Goal: Task Accomplishment & Management: Manage account settings

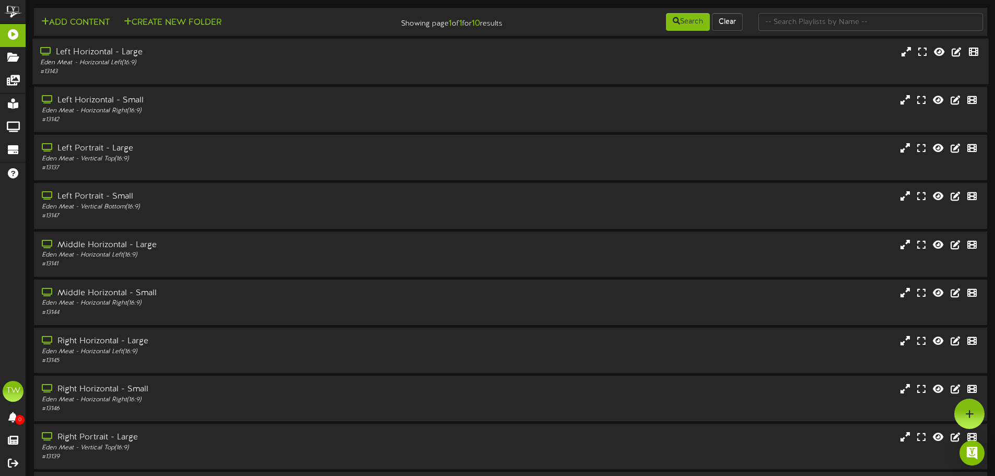
click at [175, 69] on div "# 13143" at bounding box center [231, 71] width 383 height 9
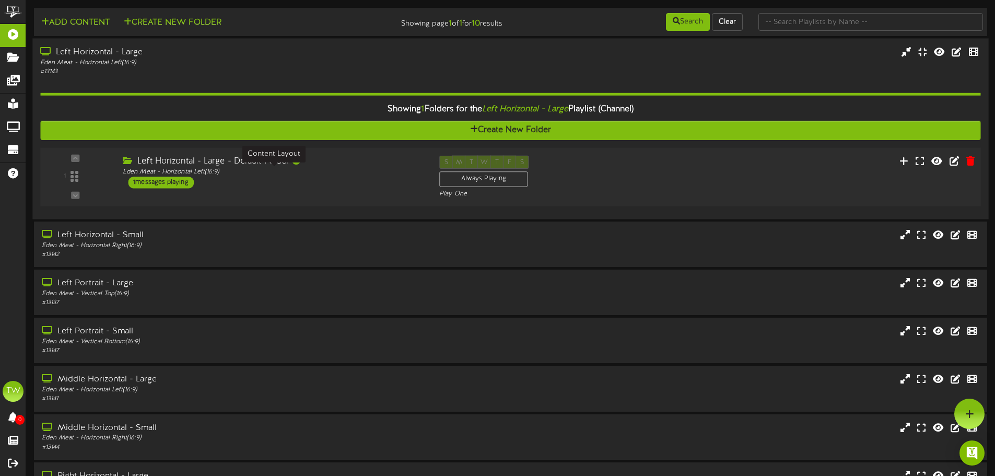
click at [232, 173] on div "Eden Meat - Horizontal Left ( 16:9 )" at bounding box center [273, 172] width 301 height 9
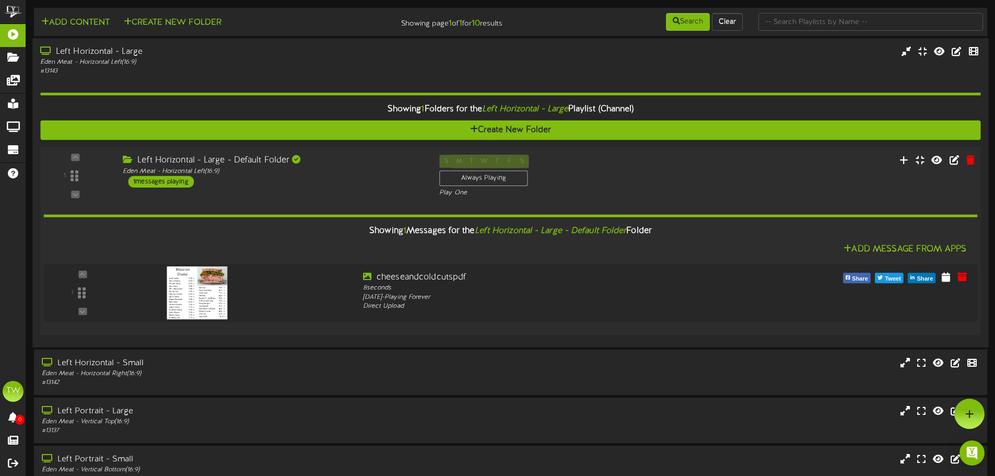
click at [327, 188] on div "1 ( 16:9" at bounding box center [510, 176] width 949 height 43
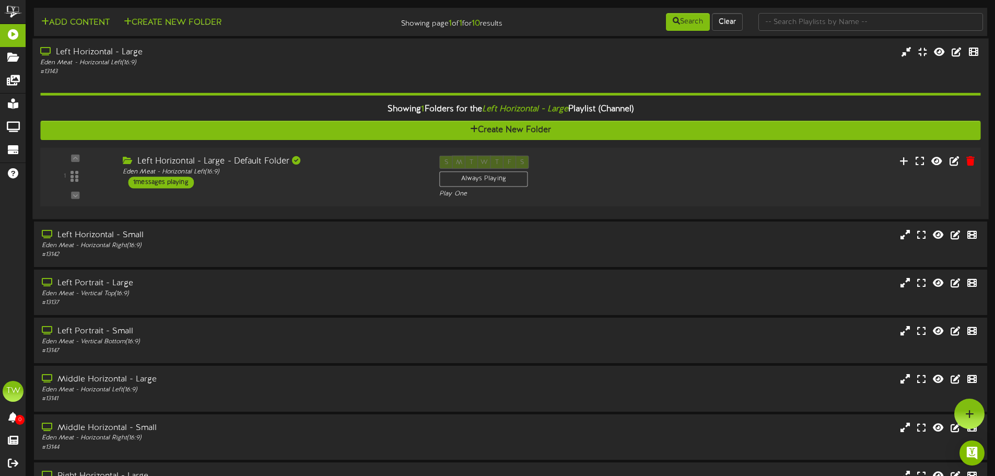
click at [341, 153] on div "1 ( 16:9 )" at bounding box center [510, 176] width 949 height 59
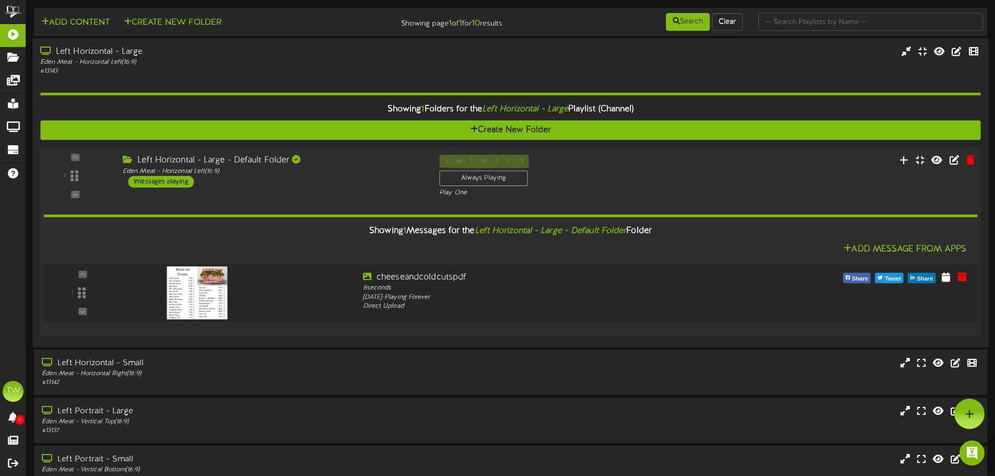
click at [341, 153] on div "1 ( 16:9 )" at bounding box center [510, 241] width 949 height 188
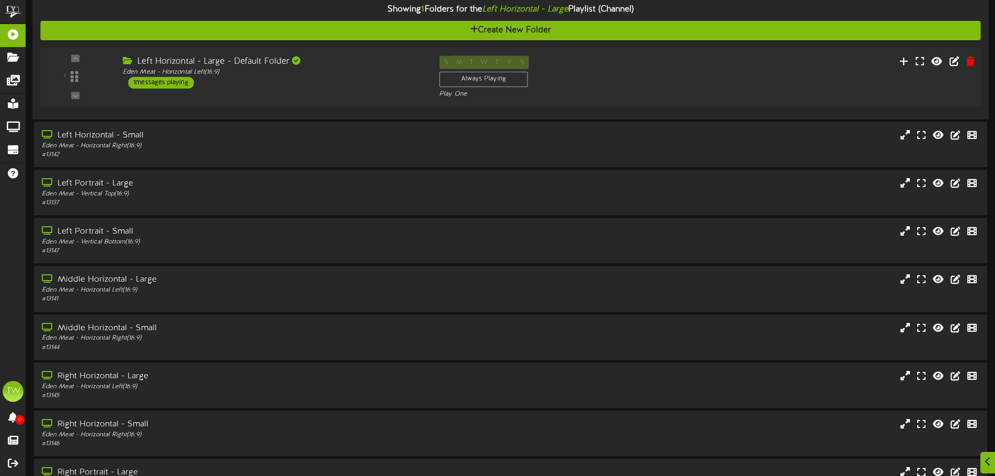
scroll to position [104, 0]
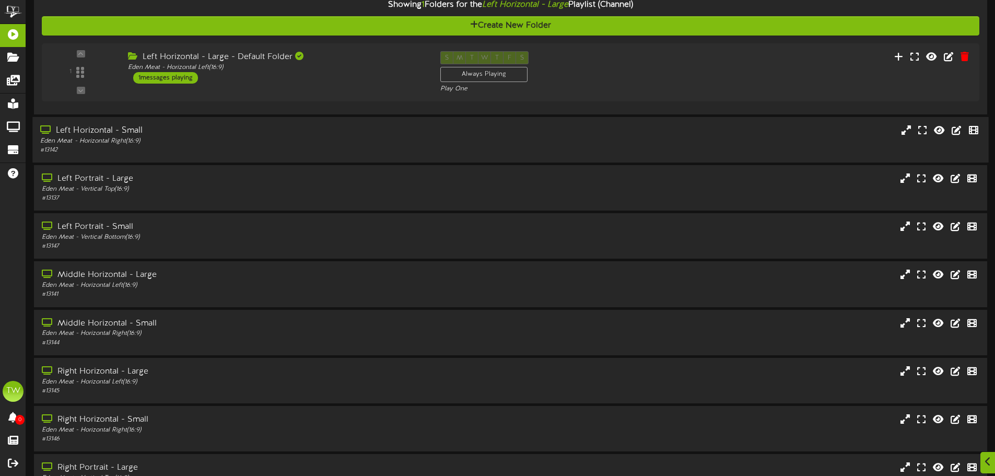
click at [283, 131] on div "Left Horizontal - Small" at bounding box center [231, 131] width 383 height 12
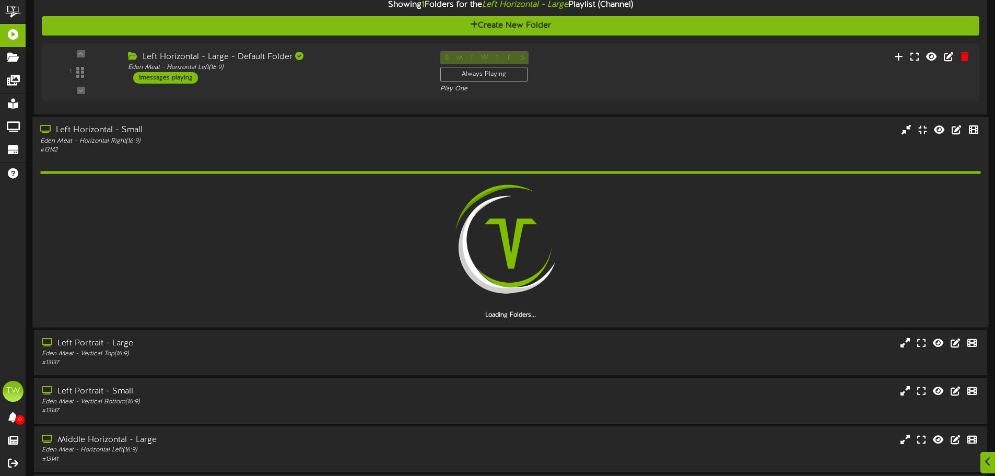
click at [284, 136] on div "Left Horizontal - Small" at bounding box center [231, 131] width 383 height 12
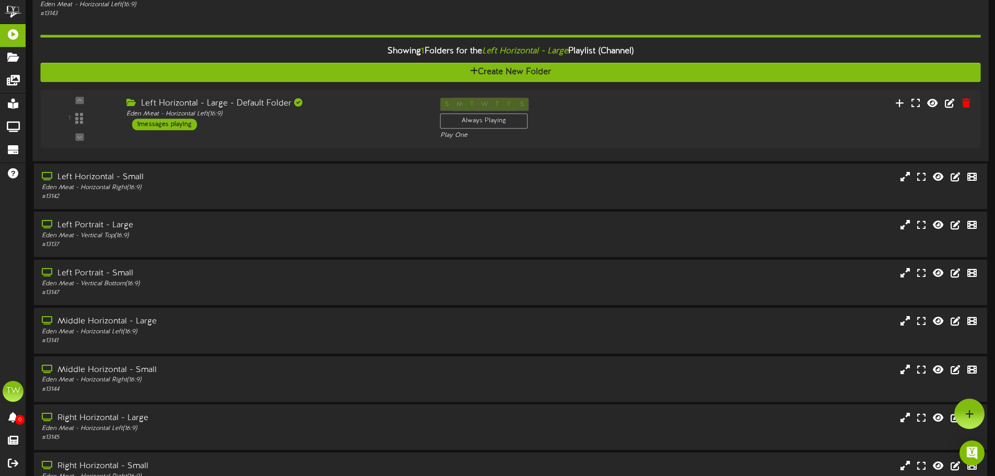
scroll to position [0, 0]
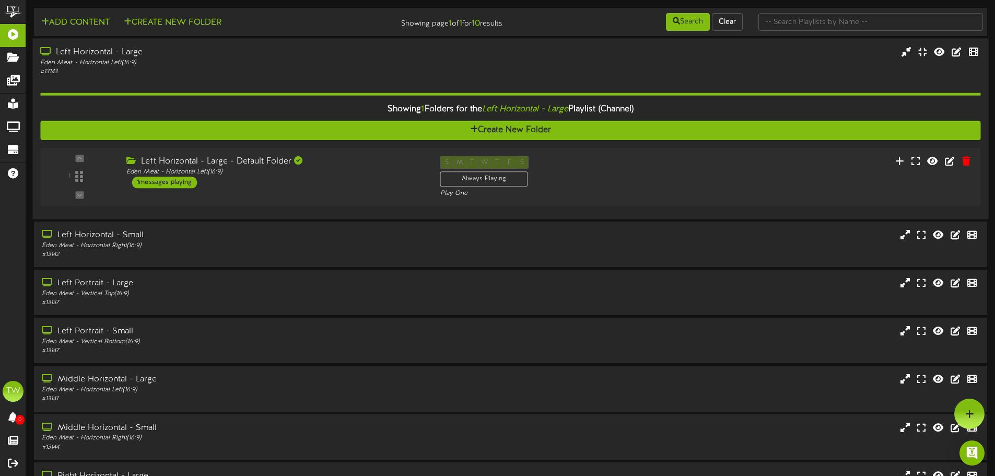
click at [335, 107] on div "Showing 1 Folders for the Left Horizontal - Large Playlist (Channel)" at bounding box center [509, 109] width 955 height 22
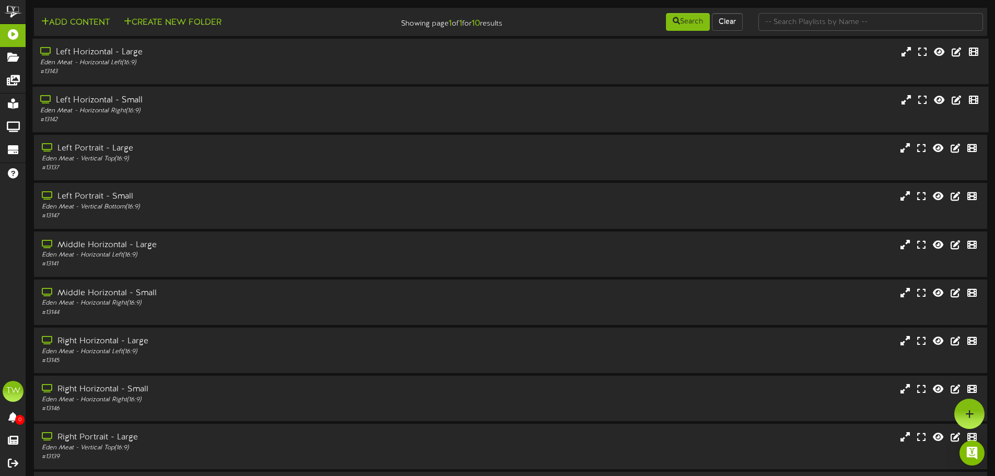
click at [291, 121] on div "# 13142" at bounding box center [231, 119] width 383 height 9
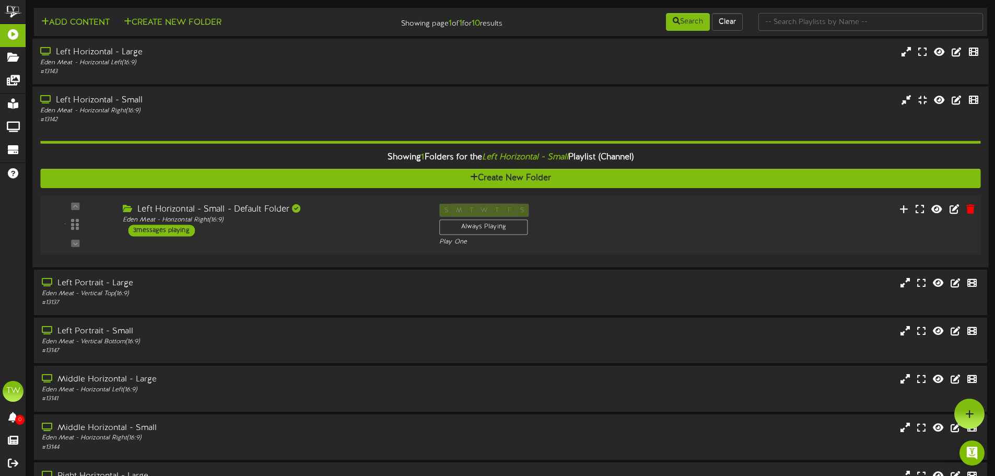
click at [275, 212] on div "Left Horizontal - Small - Default Folder" at bounding box center [273, 210] width 301 height 12
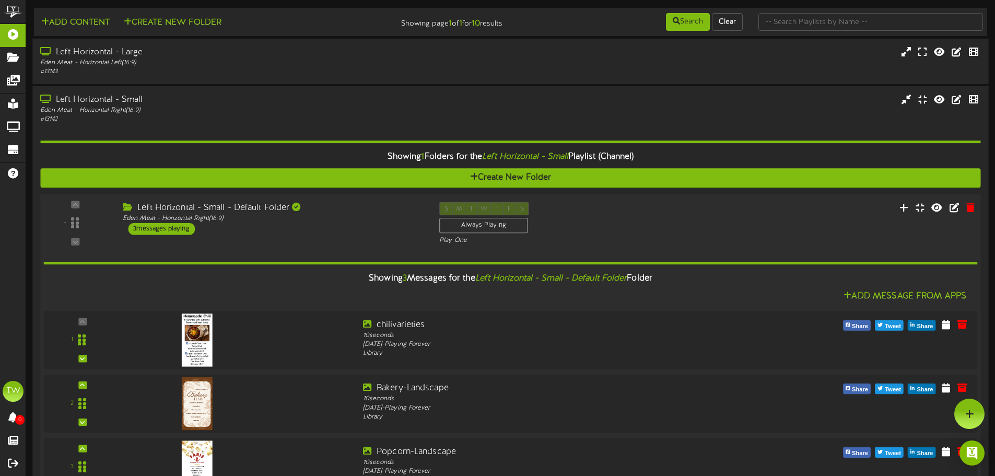
click at [327, 209] on div "Left Horizontal - Small - Default Folder" at bounding box center [273, 208] width 301 height 12
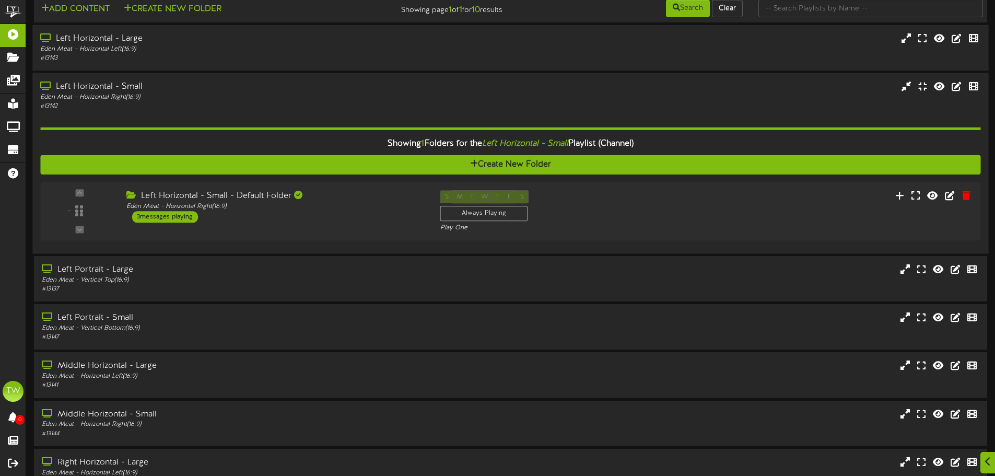
scroll to position [104, 0]
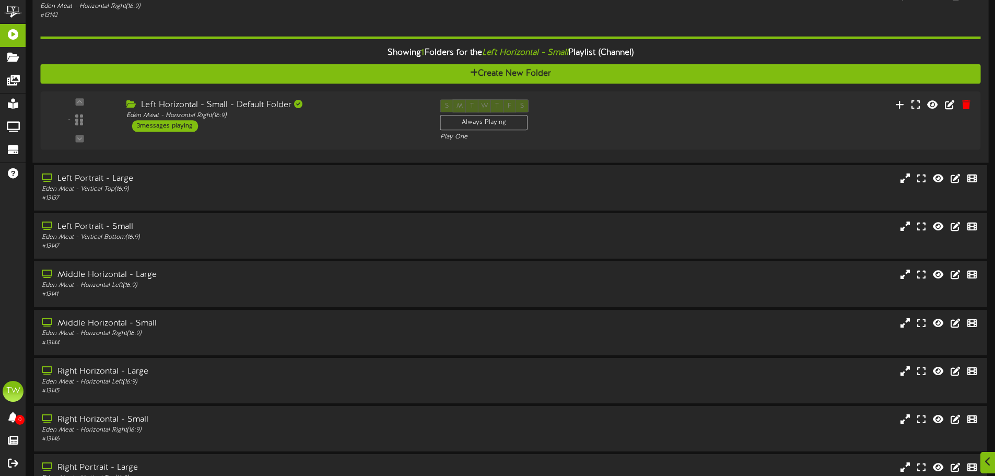
click at [346, 46] on div "Showing 1 Folders for the Left Horizontal - Small Playlist (Channel)" at bounding box center [509, 53] width 955 height 22
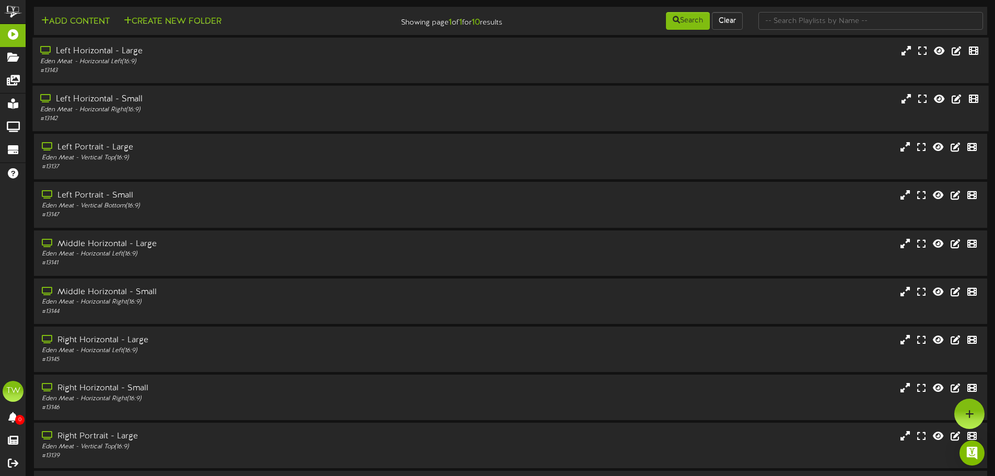
scroll to position [0, 0]
click at [269, 149] on div "Left Portrait - Large" at bounding box center [231, 149] width 383 height 12
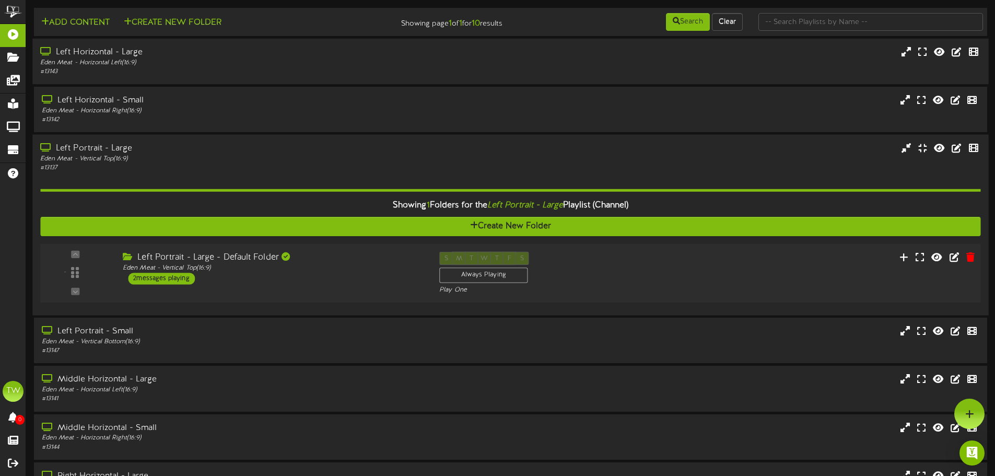
click at [324, 291] on div "- ( 16:9" at bounding box center [510, 273] width 949 height 43
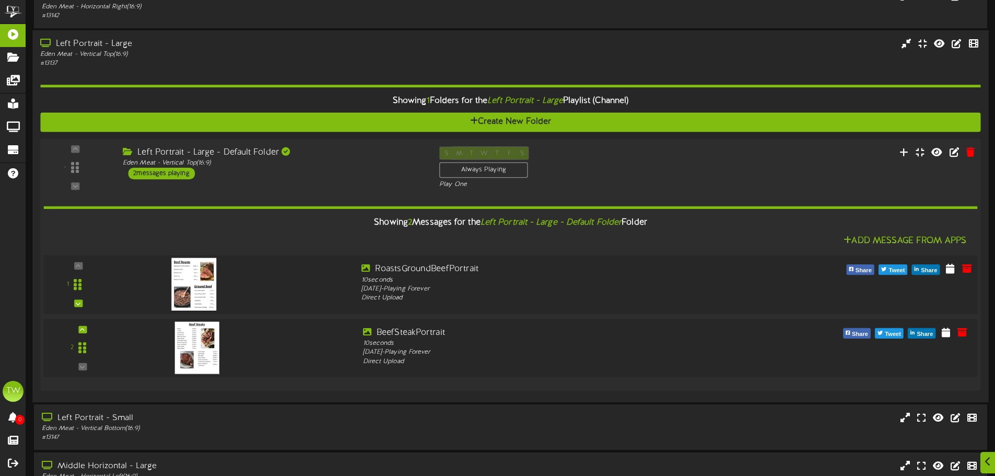
scroll to position [104, 0]
click at [178, 284] on img at bounding box center [193, 283] width 45 height 53
click at [955, 154] on icon at bounding box center [953, 150] width 11 height 11
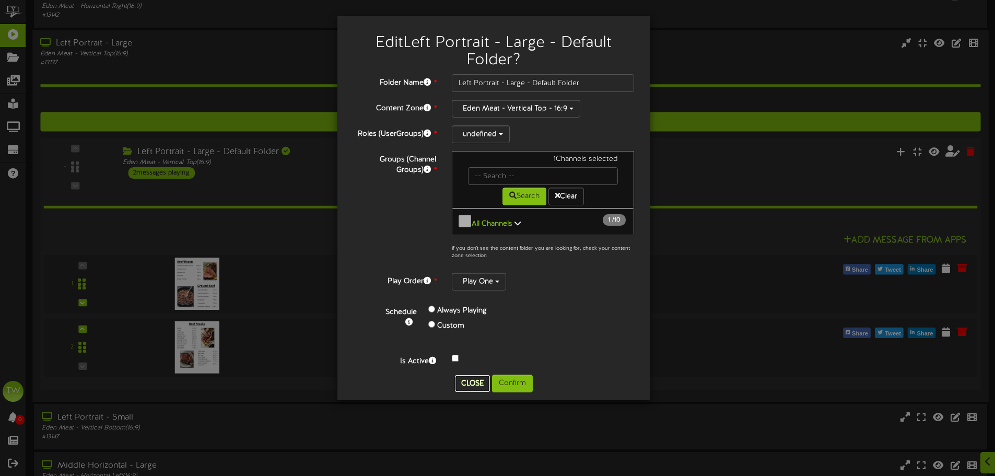
click at [463, 375] on button "Close" at bounding box center [472, 383] width 35 height 17
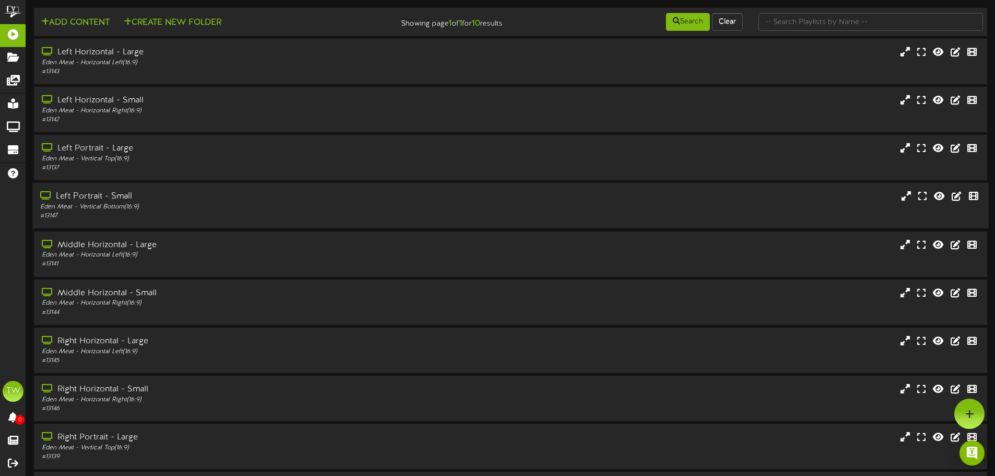
click at [166, 192] on div "Left Portrait - Small" at bounding box center [231, 197] width 383 height 12
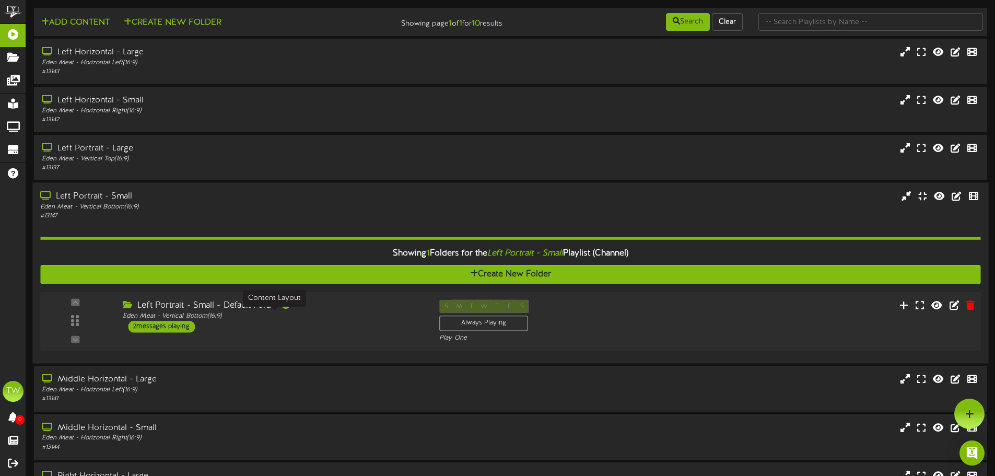
click at [267, 318] on div "Eden Meat - Vertical Bottom ( 16:9 )" at bounding box center [273, 316] width 301 height 9
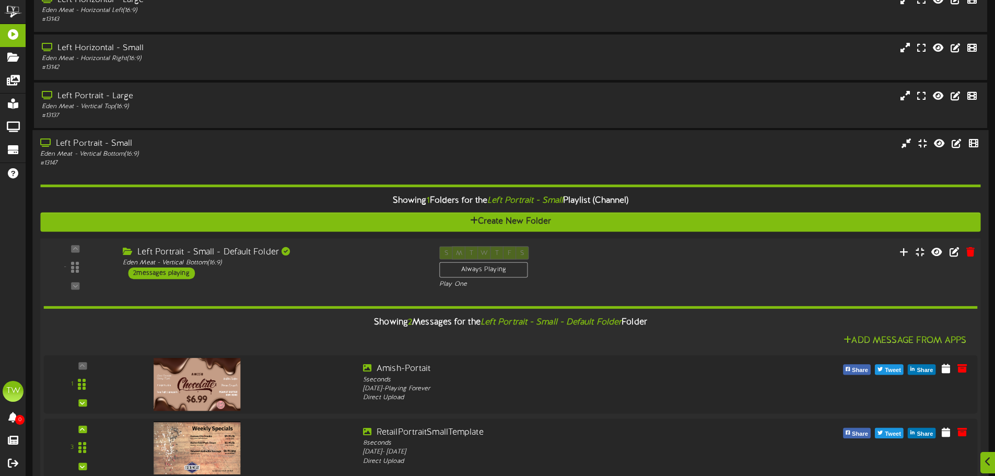
scroll to position [104, 0]
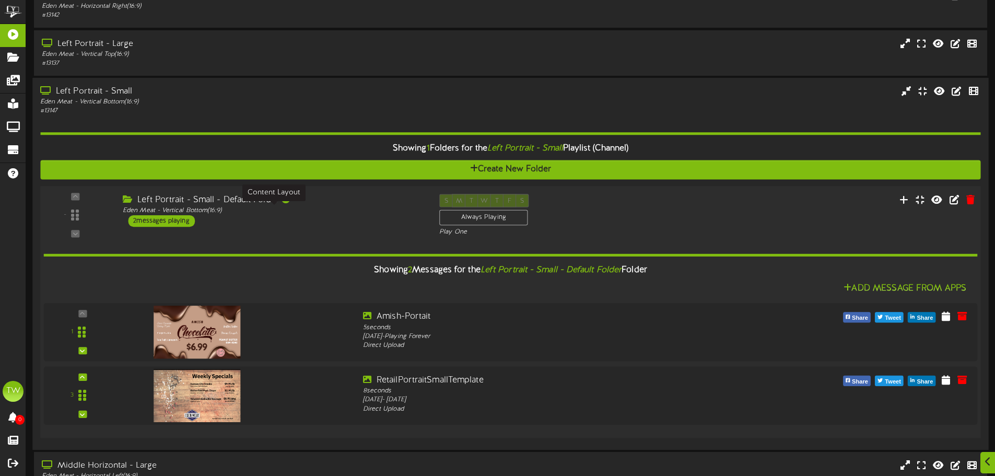
click at [281, 209] on div "Eden Meat - Vertical Bottom ( 16:9 )" at bounding box center [273, 210] width 301 height 9
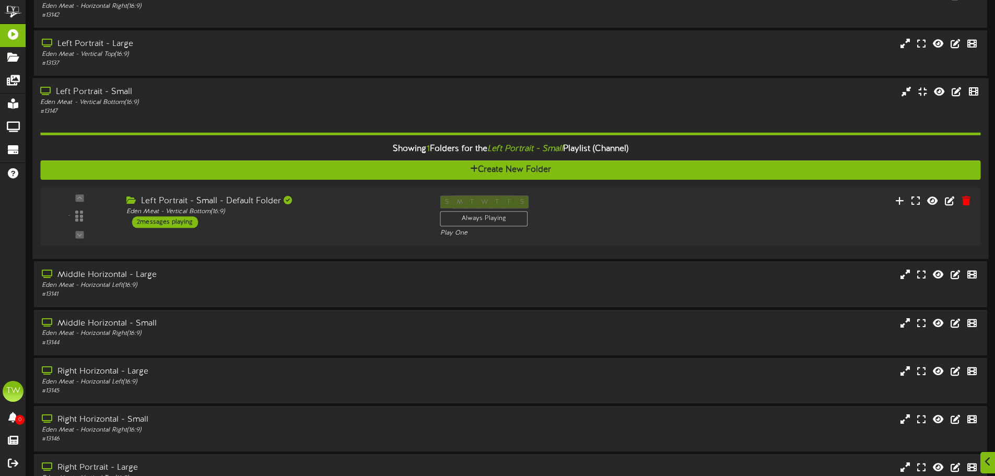
click at [256, 152] on div "Showing 1 Folders for the Left Portrait - Small Playlist (Channel)" at bounding box center [509, 149] width 955 height 22
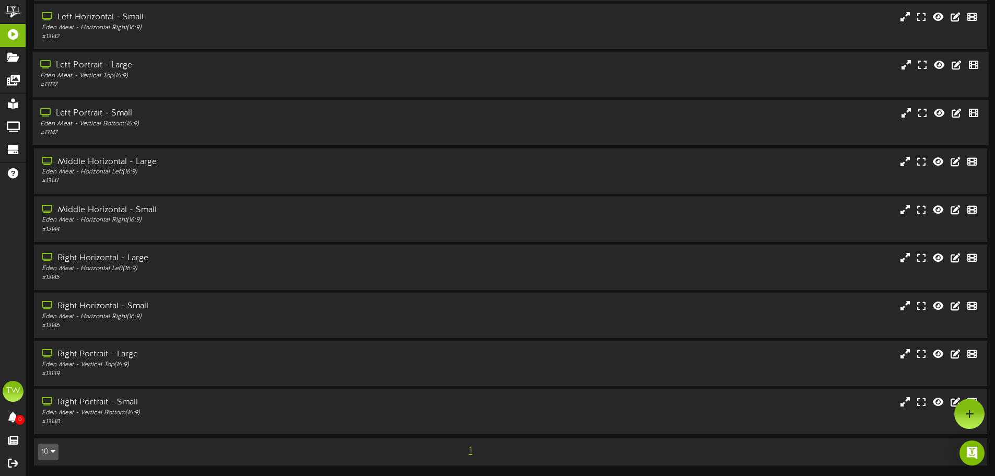
click at [206, 83] on div "# 13137" at bounding box center [231, 84] width 383 height 9
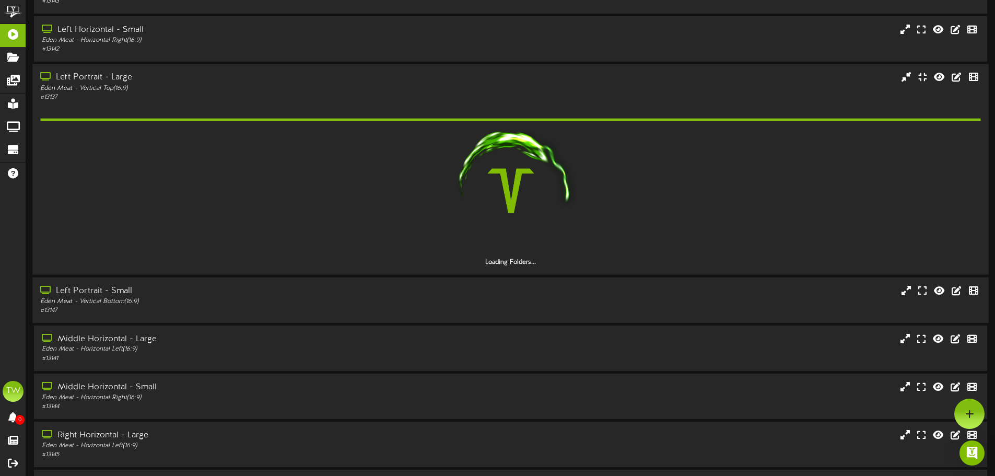
scroll to position [52, 0]
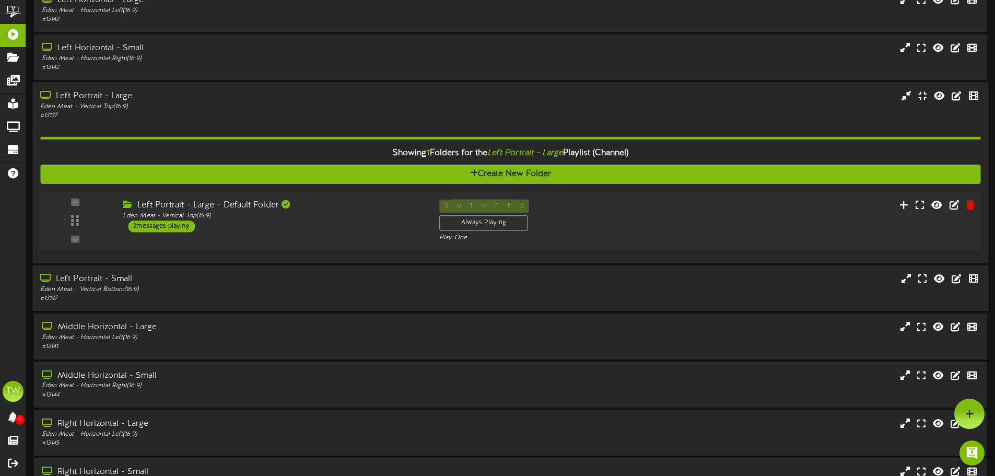
click at [312, 224] on div "Left Portrait - Large - Default Folder Eden Meat - Vertical Top ( 16:9 ) 2 mess…" at bounding box center [273, 215] width 316 height 33
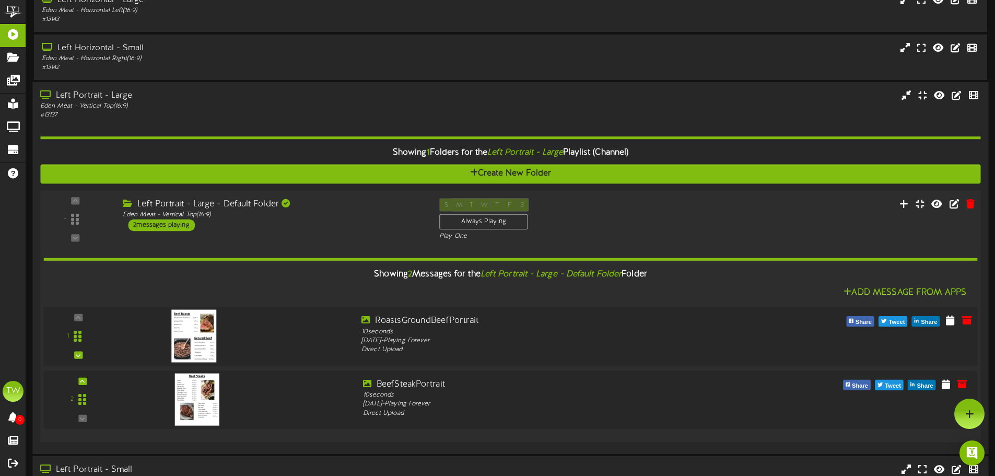
click at [179, 333] on img at bounding box center [193, 336] width 45 height 53
click at [907, 205] on icon at bounding box center [903, 202] width 11 height 11
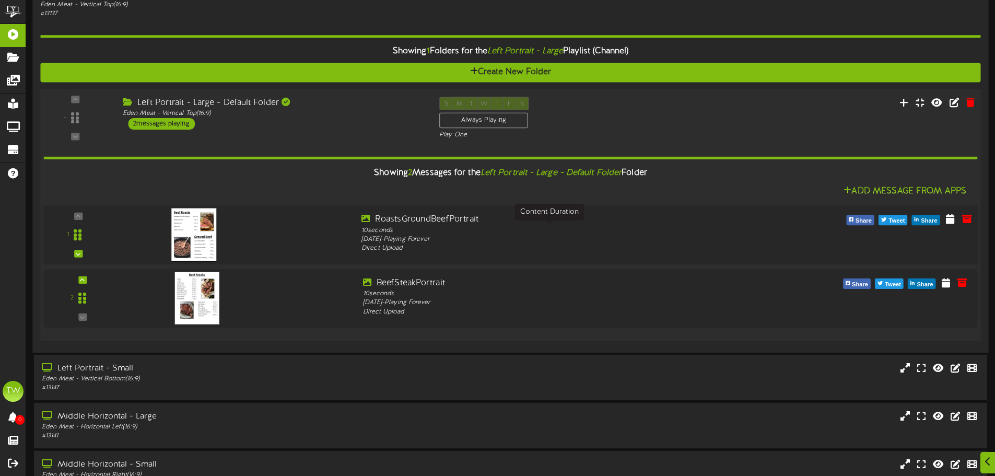
scroll to position [157, 0]
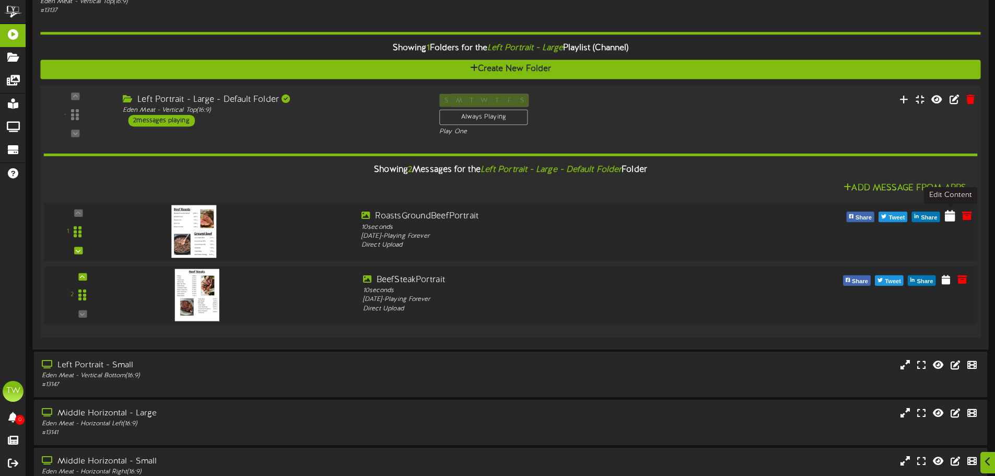
click at [951, 220] on icon at bounding box center [949, 214] width 10 height 11
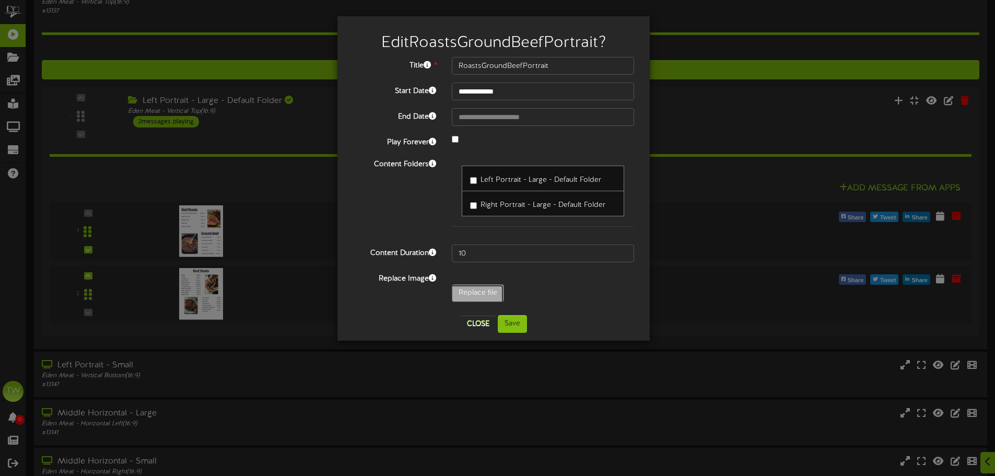
type input "**********"
click at [513, 328] on button "Save" at bounding box center [512, 324] width 29 height 18
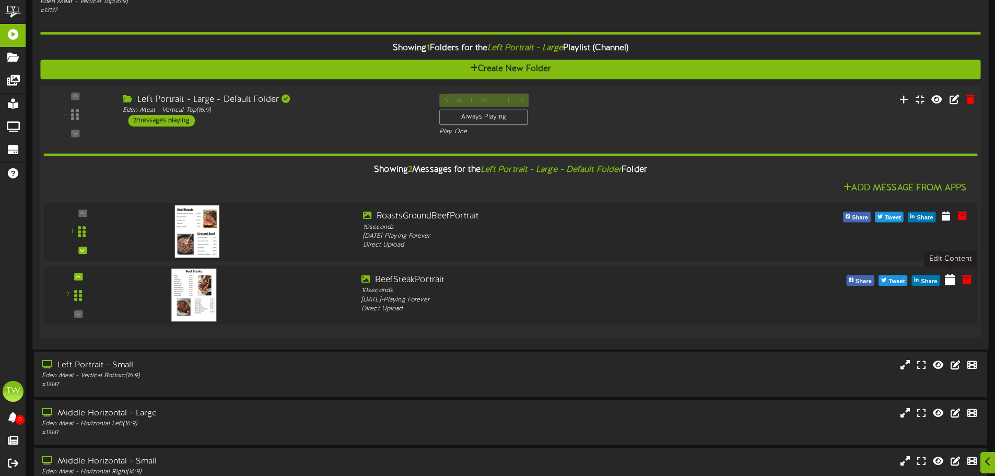
click at [950, 280] on icon at bounding box center [949, 278] width 10 height 11
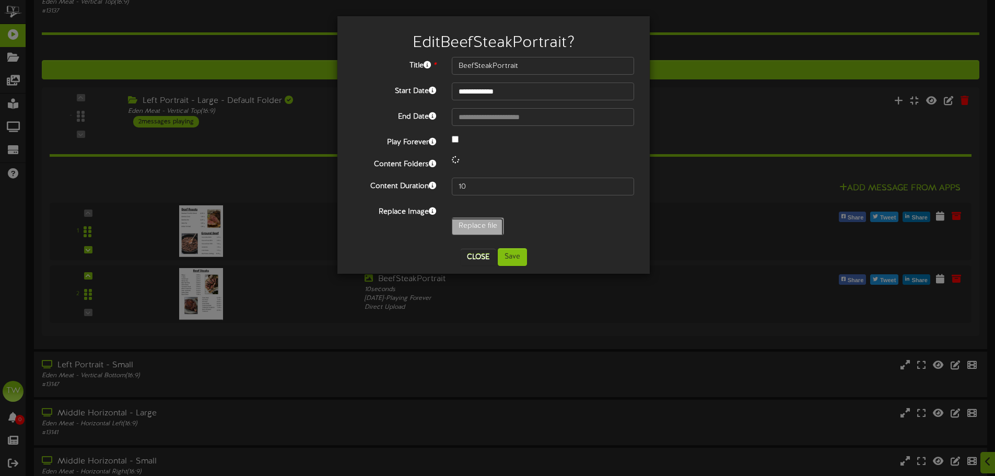
click at [493, 222] on div "**********" at bounding box center [493, 148] width 281 height 183
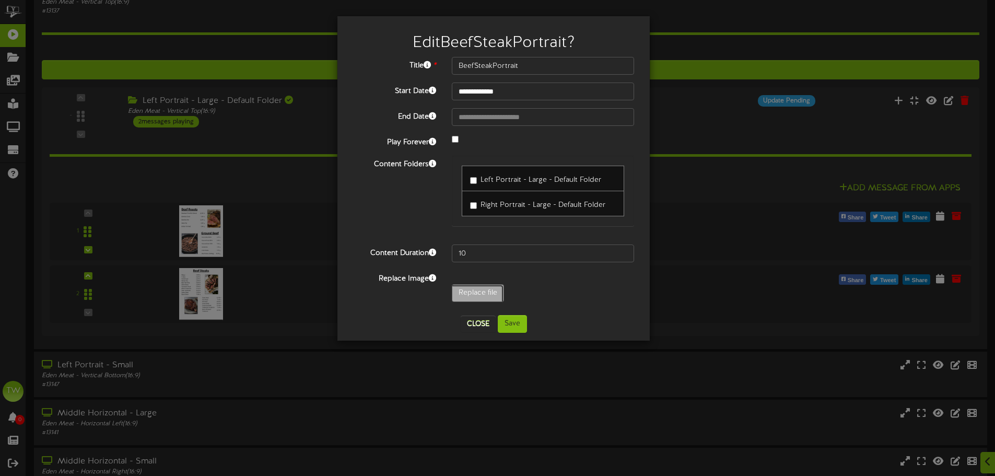
type input "**********"
click at [508, 317] on button "Save" at bounding box center [512, 324] width 29 height 18
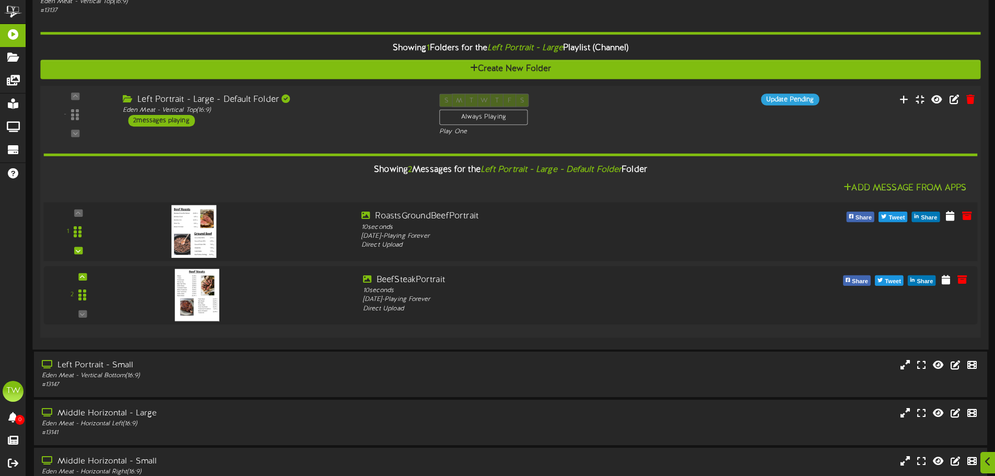
click at [190, 218] on img at bounding box center [193, 231] width 45 height 53
click at [627, 113] on div "S M T W T F S Always Playing Play One" at bounding box center [550, 114] width 238 height 43
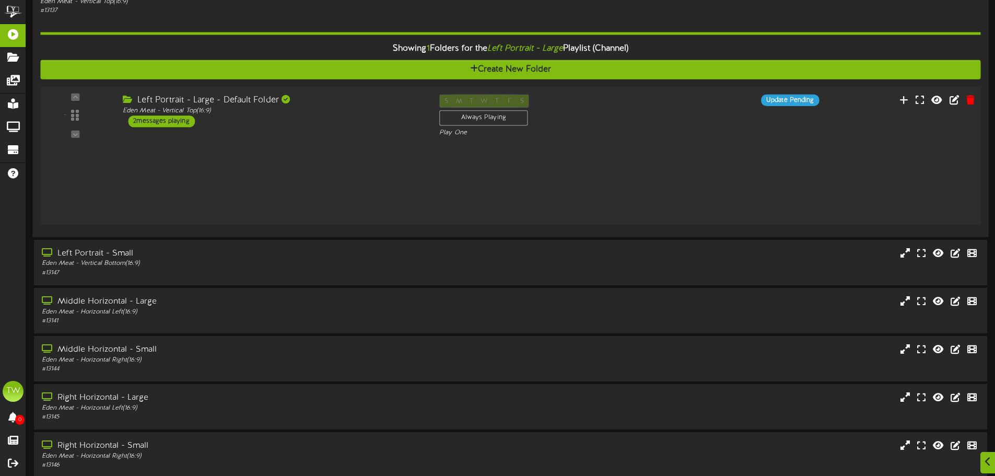
scroll to position [157, 0]
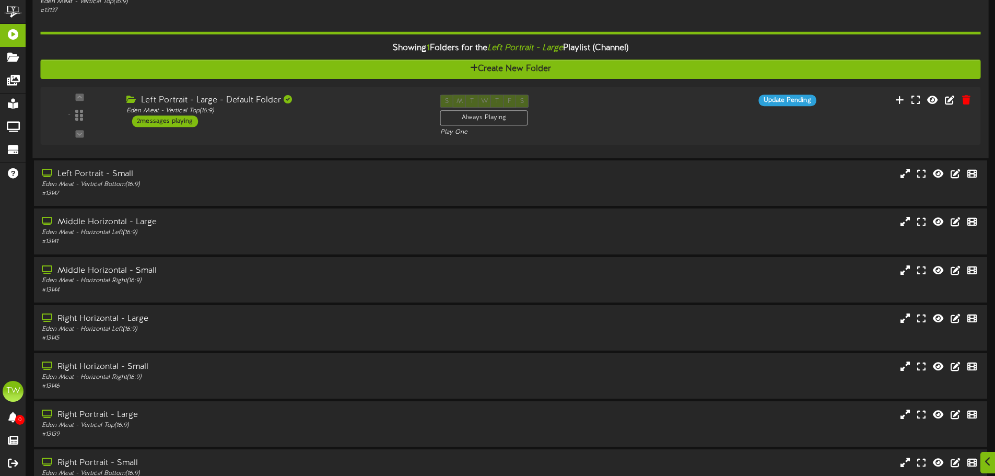
click at [640, 54] on div "Showing 1 Folders for the Left Portrait - Large Playlist (Channel)" at bounding box center [509, 48] width 955 height 22
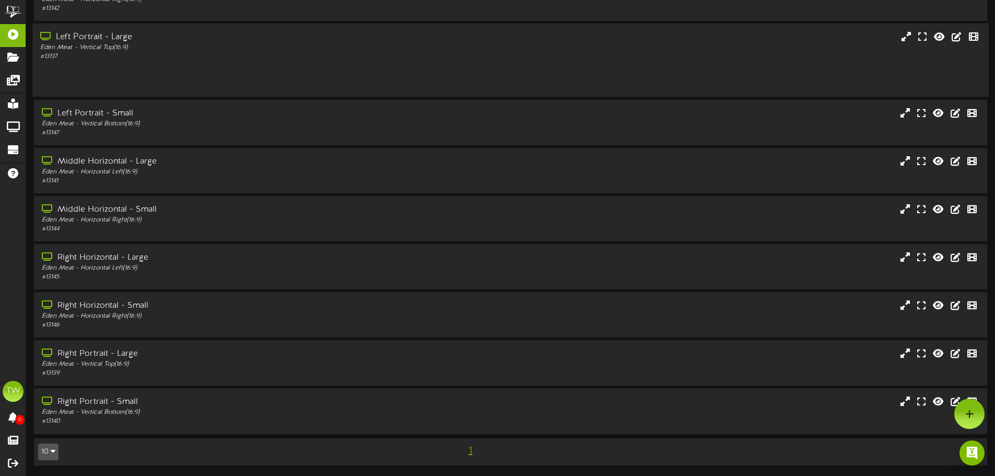
scroll to position [83, 0]
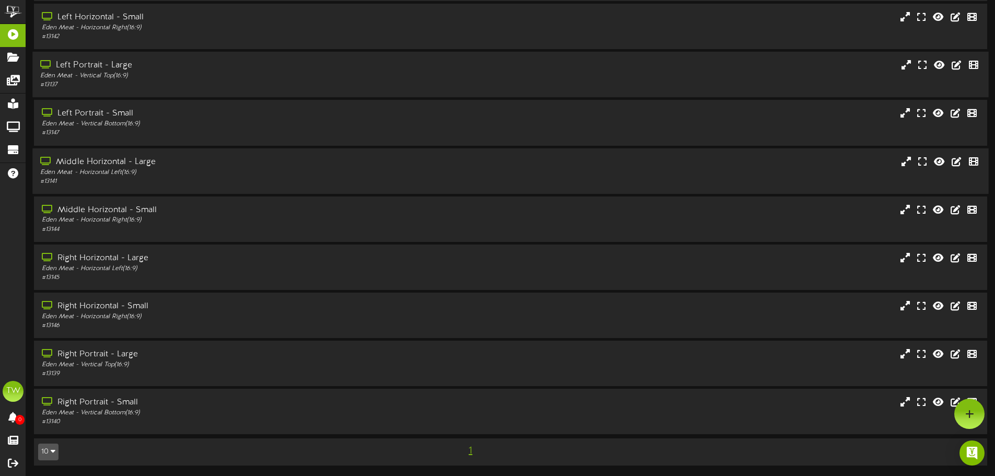
click at [484, 180] on div "Middle Horizontal - Large Eden Meat - Horizontal Left ( 16:9 ) # 13141" at bounding box center [509, 171] width 955 height 30
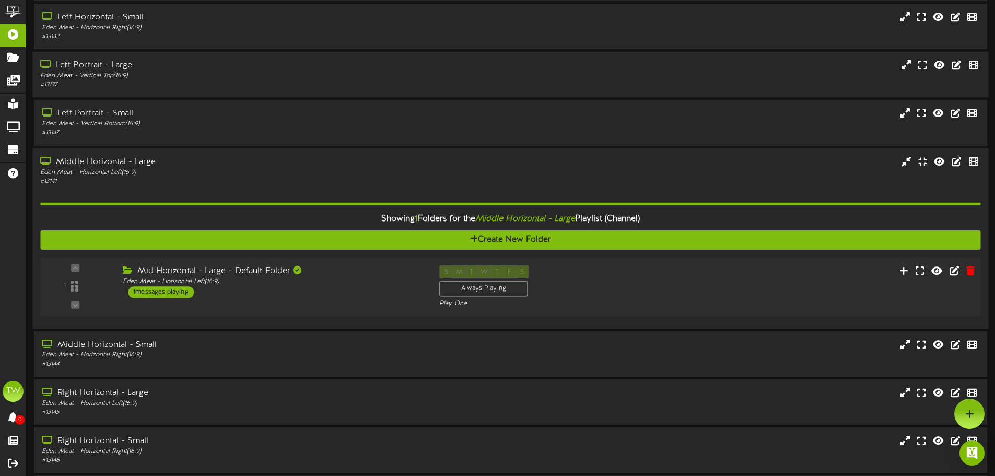
click at [346, 276] on div "Mid Horizontal - Large - Default Folder" at bounding box center [273, 271] width 301 height 12
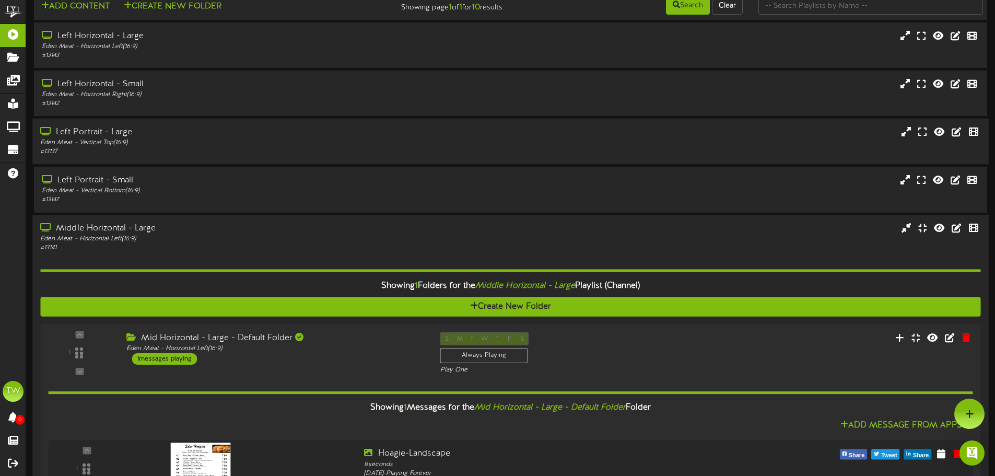
scroll to position [0, 0]
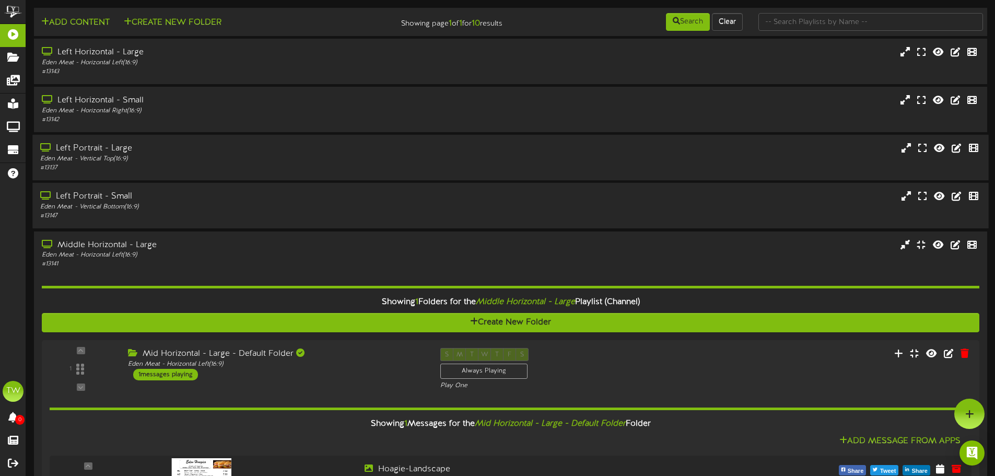
click at [285, 215] on div "# 13147" at bounding box center [231, 215] width 383 height 9
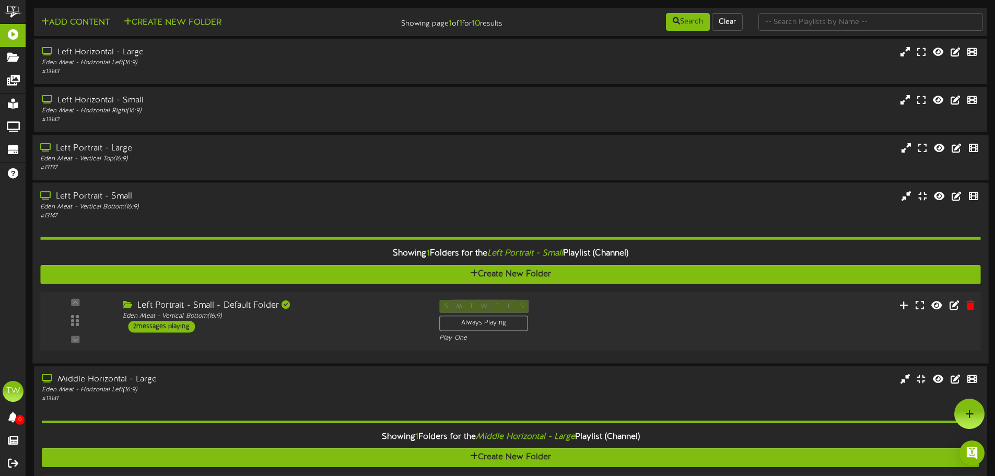
click at [312, 335] on div "- ( 16:9" at bounding box center [510, 321] width 949 height 43
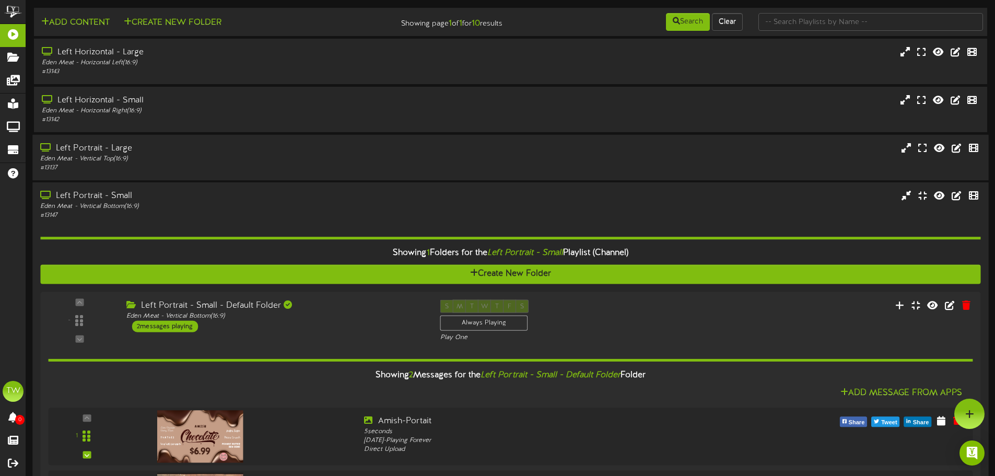
click at [252, 215] on div "# 13147" at bounding box center [231, 215] width 383 height 9
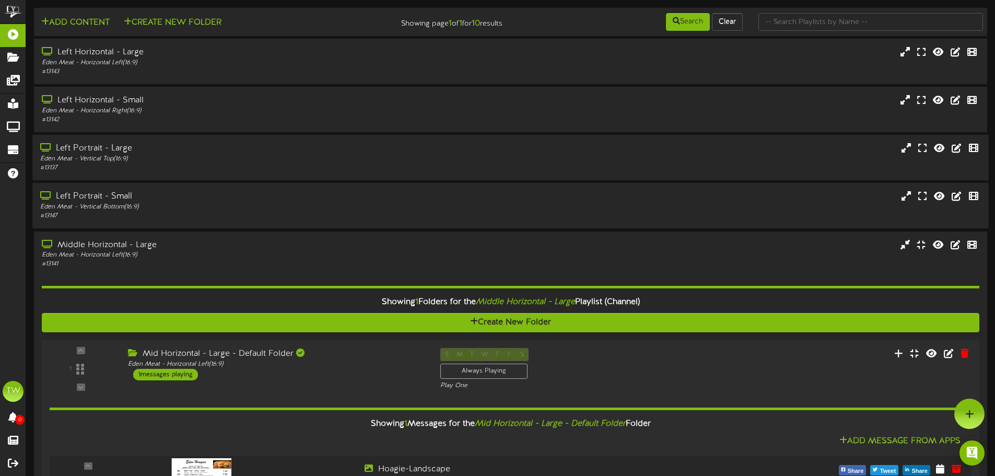
click at [253, 215] on div "# 13147" at bounding box center [231, 215] width 383 height 9
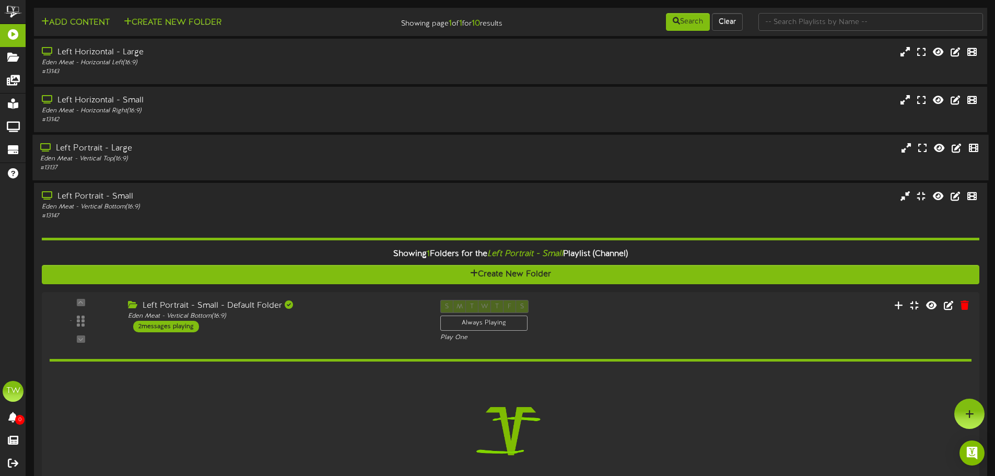
click at [233, 161] on div "Eden Meat - Vertical Top ( 16:9 )" at bounding box center [231, 159] width 383 height 9
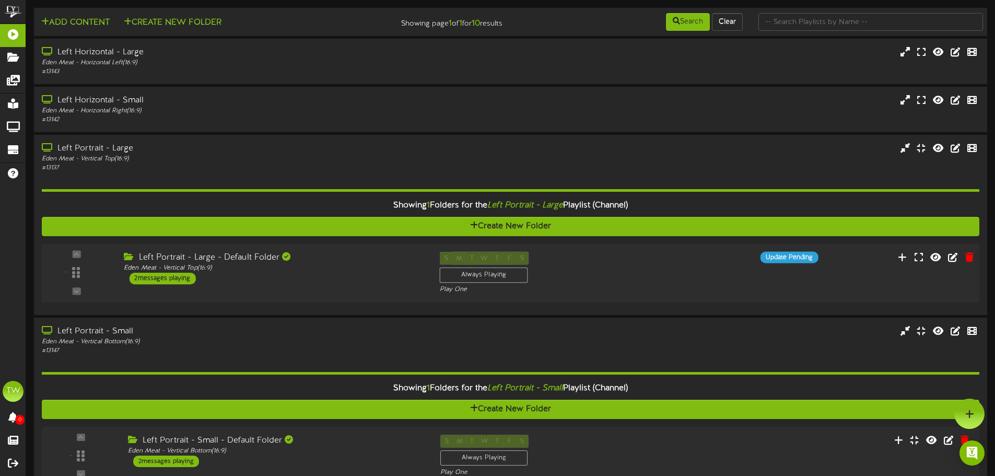
click at [284, 278] on div "Left Portrait - Large - Default Folder Eden Meat - Vertical Top ( 16:9 ) 2 mess…" at bounding box center [273, 268] width 315 height 33
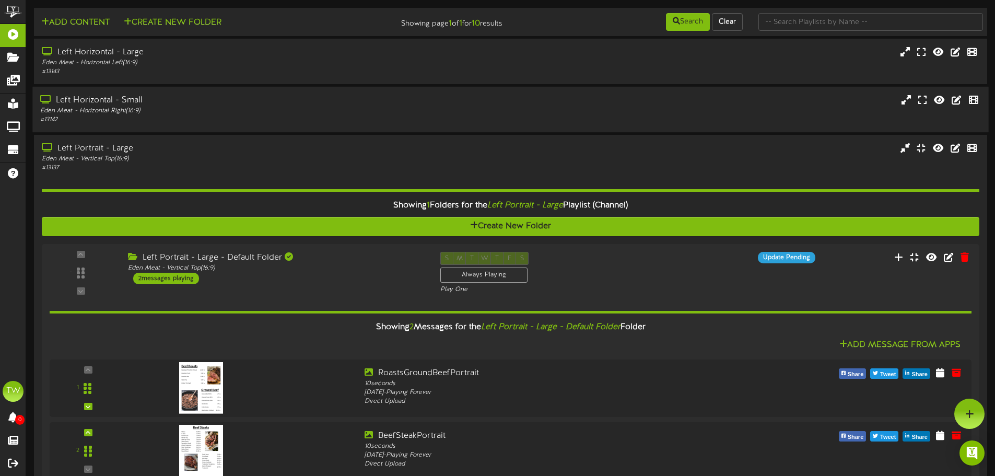
click at [264, 113] on div "Eden Meat - Horizontal Right ( 16:9 )" at bounding box center [231, 111] width 383 height 9
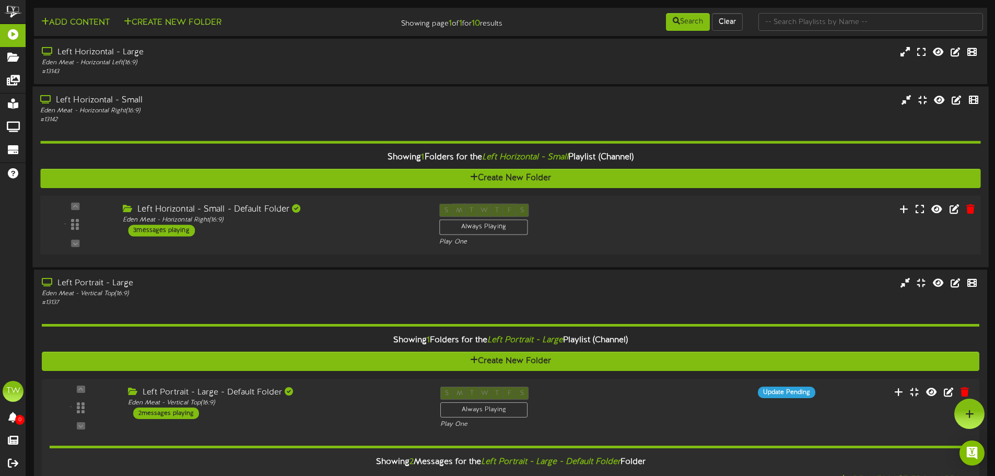
click at [304, 231] on div "Left Horizontal - Small - Default Folder Eden Meat - Horizontal Right ( 16:9 ) …" at bounding box center [273, 220] width 316 height 33
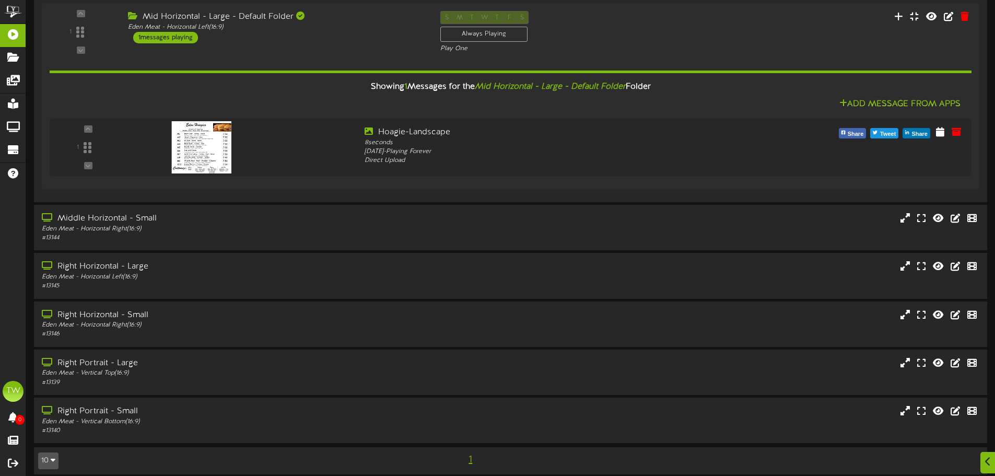
scroll to position [1384, 0]
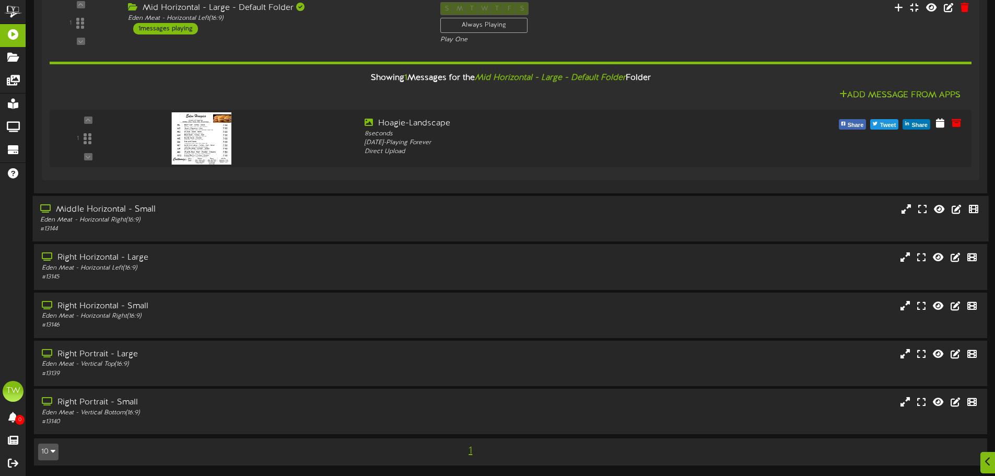
click at [265, 211] on div "Middle Horizontal - Small" at bounding box center [231, 210] width 383 height 12
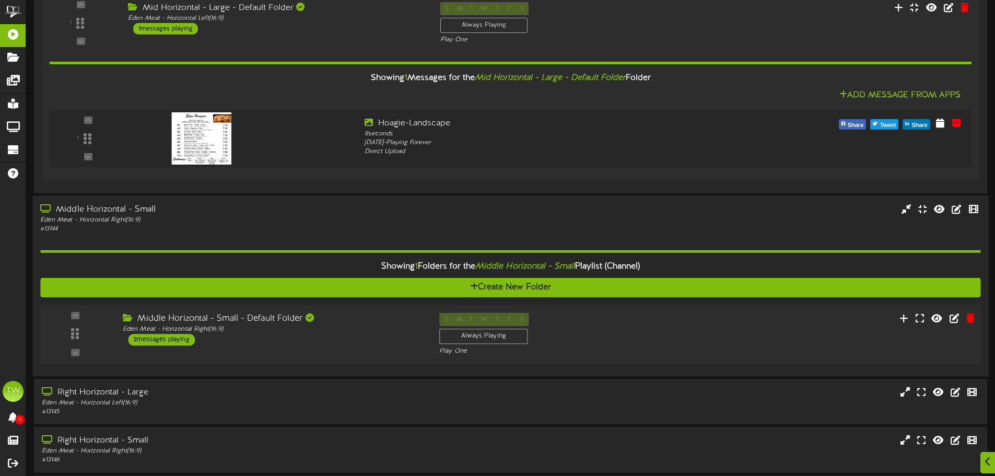
click at [293, 336] on div "Middle Horizontal - Small - Default Folder Eden Meat - Horizontal Right ( 16:9 …" at bounding box center [273, 329] width 316 height 33
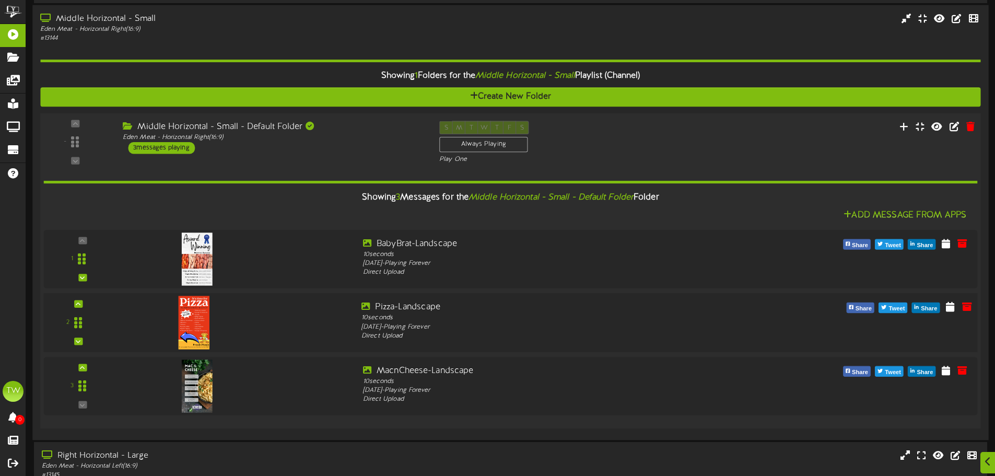
scroll to position [1592, 0]
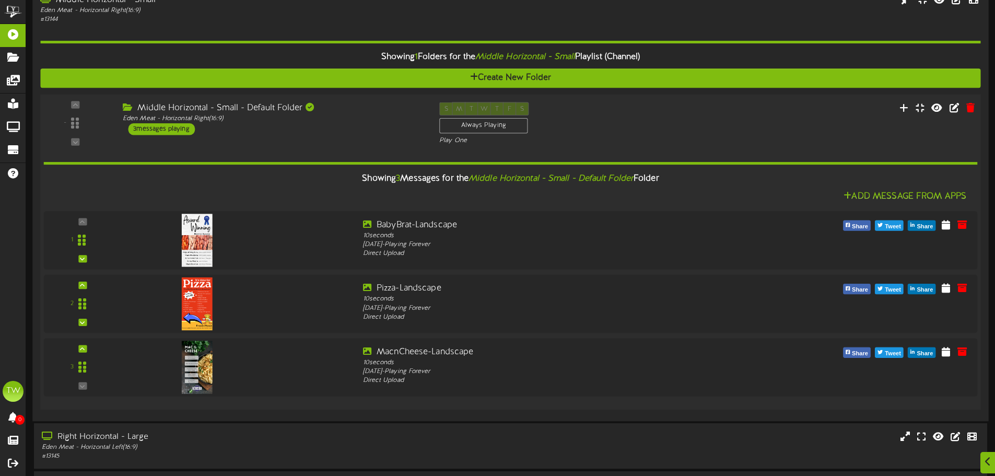
click at [295, 147] on div "Showing 3 Messages for the Middle Horizontal - Small - Default Folder Folder Ad…" at bounding box center [510, 273] width 933 height 256
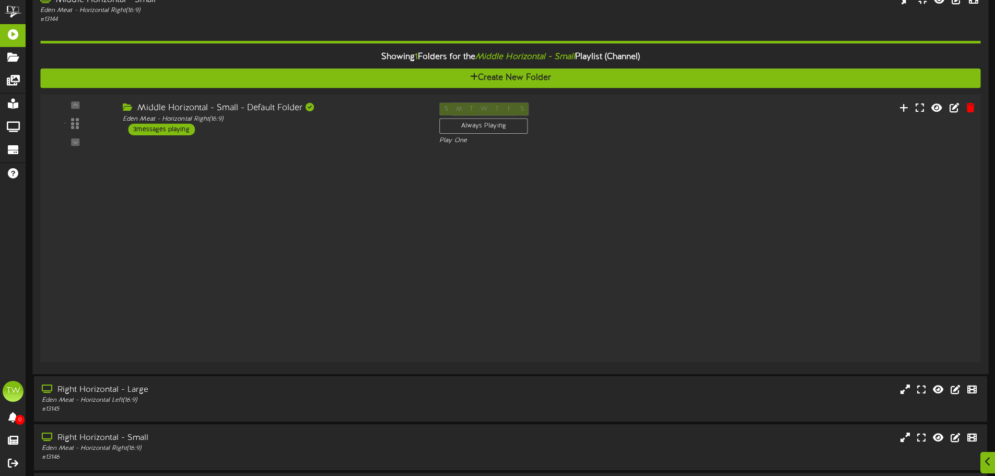
scroll to position [1518, 0]
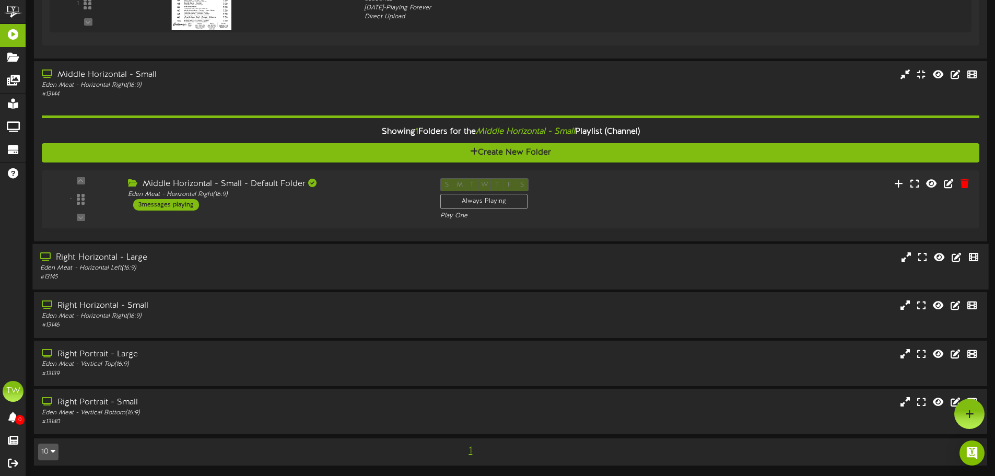
click at [302, 256] on div "Right Horizontal - Large" at bounding box center [231, 258] width 383 height 12
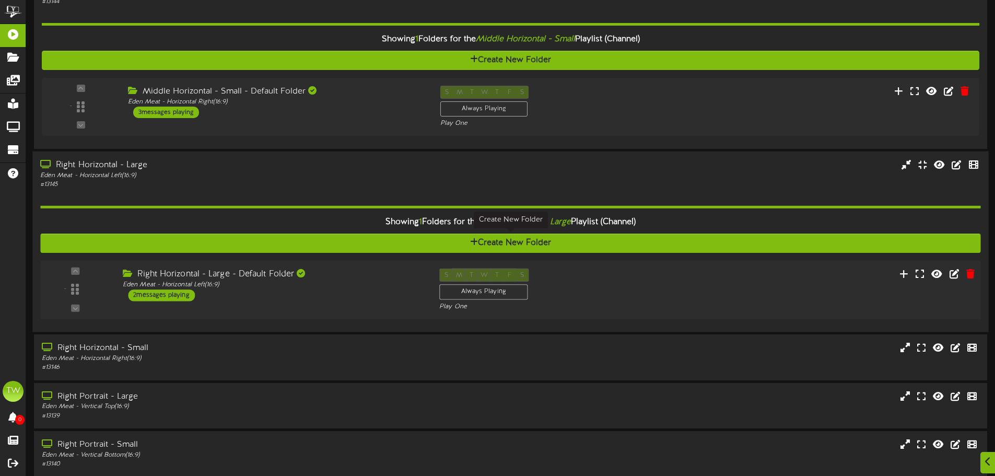
scroll to position [1623, 0]
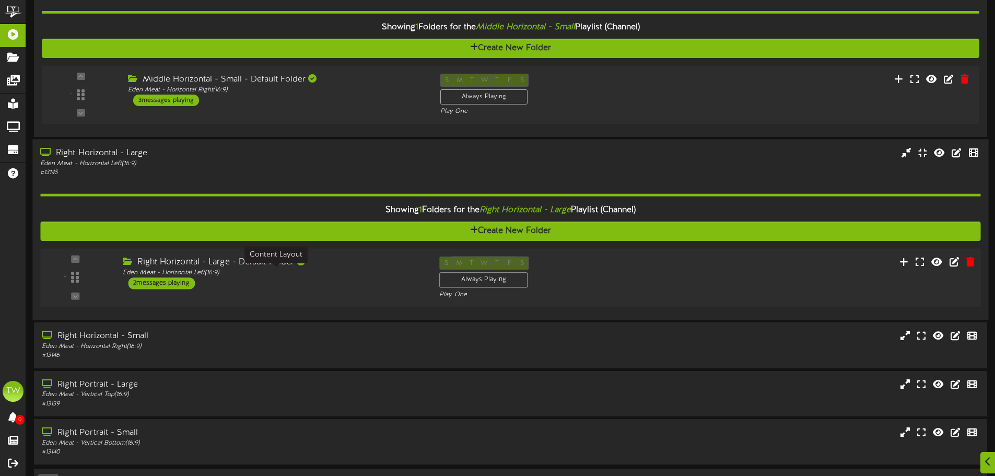
click at [318, 275] on div "Eden Meat - Horizontal Left ( 16:9 )" at bounding box center [273, 272] width 301 height 9
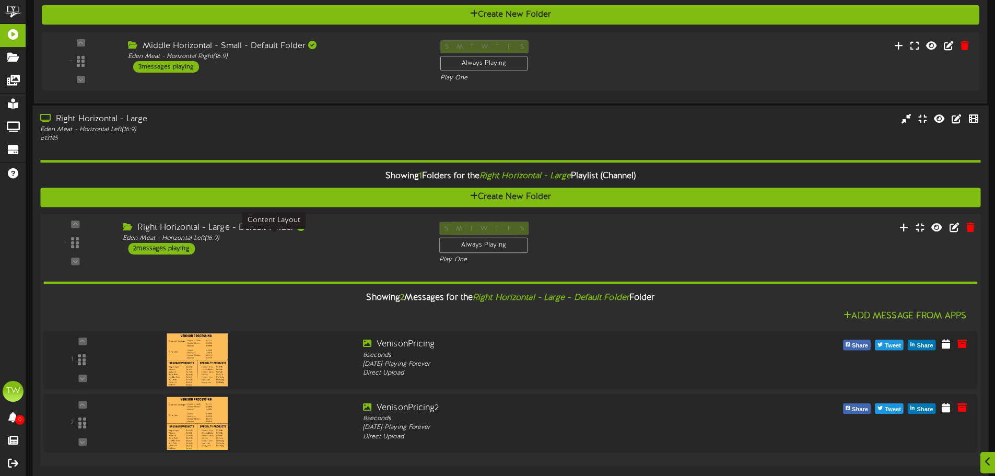
scroll to position [1675, 0]
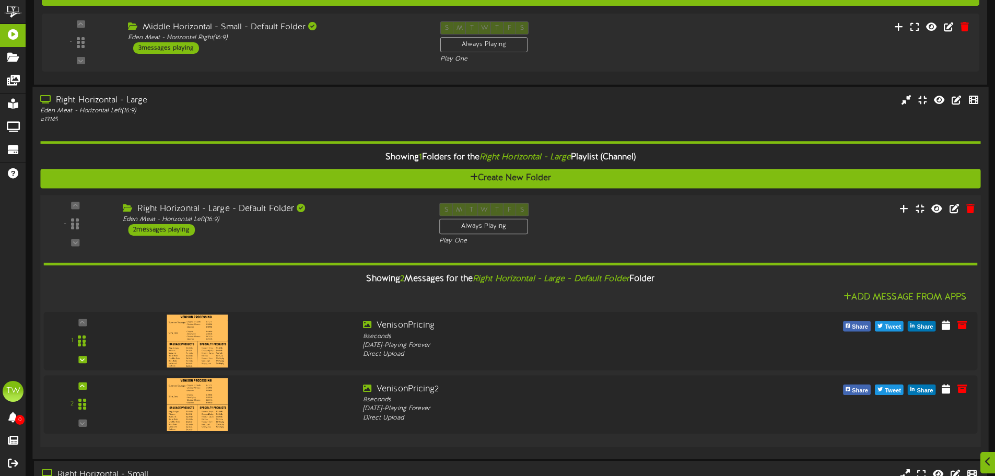
click at [329, 243] on div "- ( 16:9" at bounding box center [510, 224] width 949 height 43
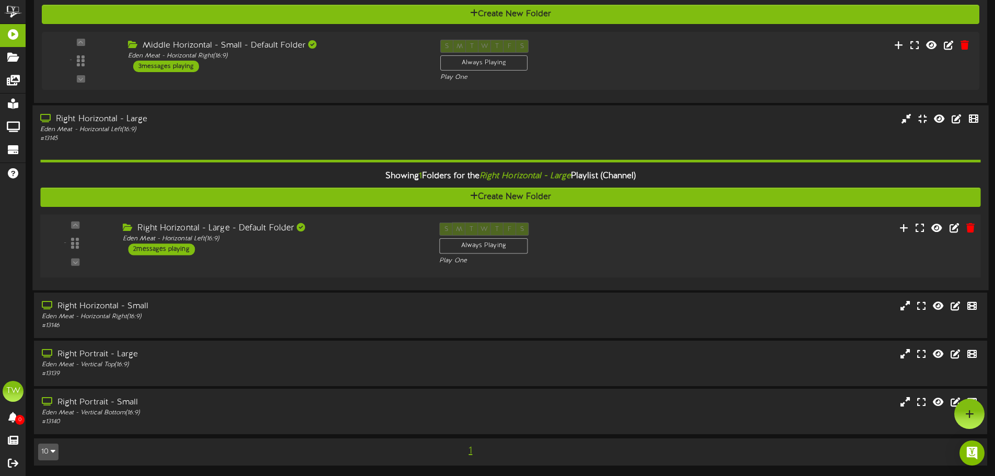
scroll to position [1653, 0]
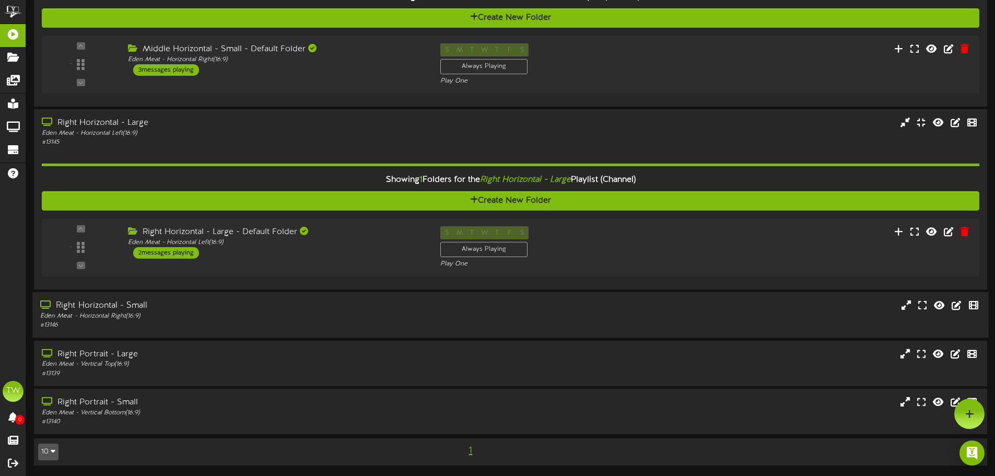
click at [310, 328] on div "# 13146" at bounding box center [231, 325] width 383 height 9
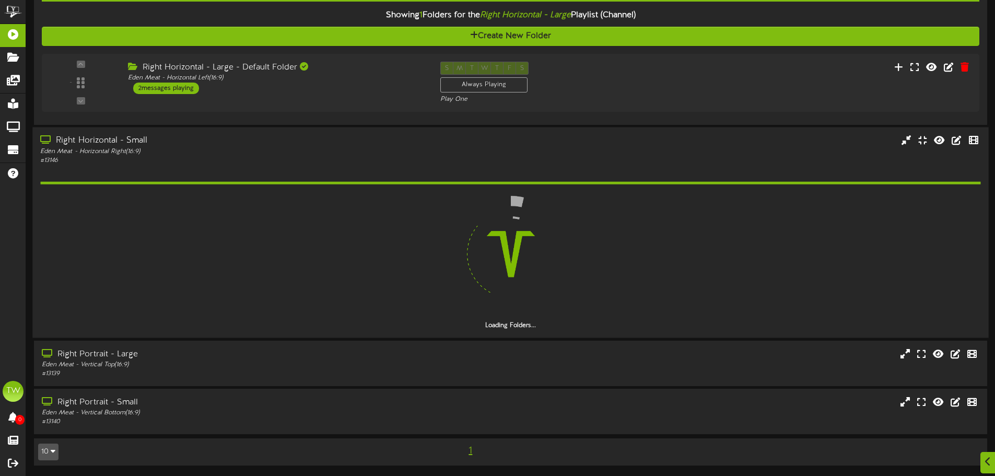
scroll to position [1788, 0]
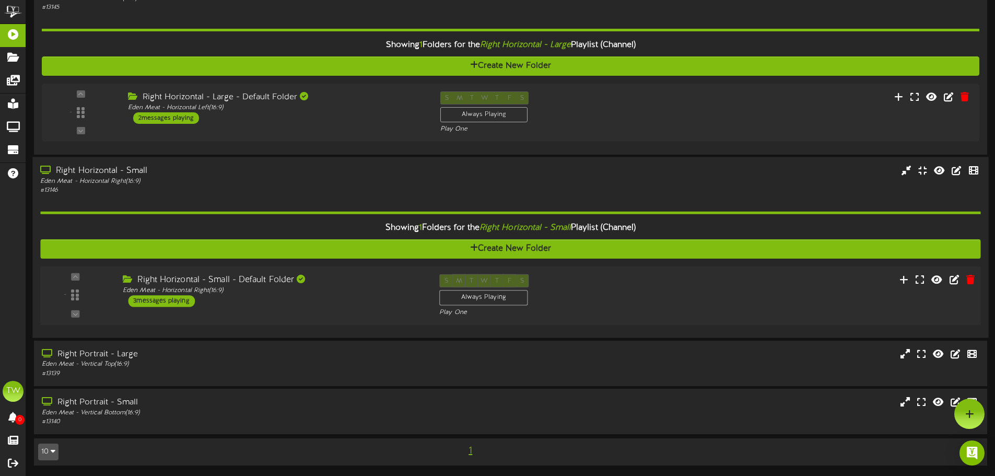
click at [340, 286] on div "Eden Meat - Horizontal Right ( 16:9 )" at bounding box center [273, 290] width 301 height 9
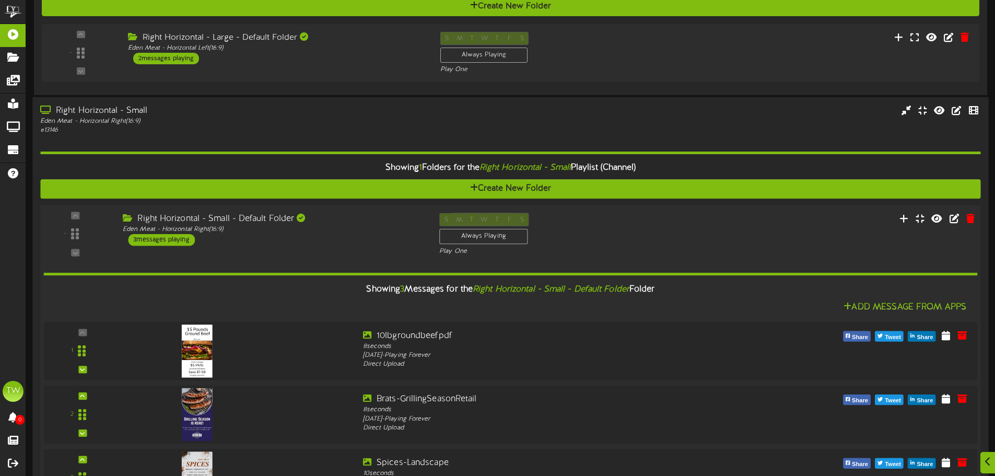
scroll to position [1944, 0]
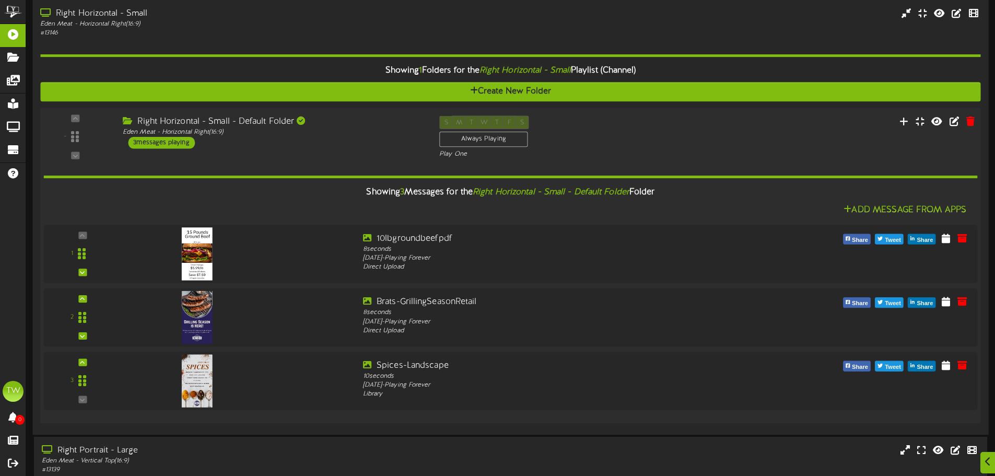
click at [326, 161] on div "Showing 3 Messages for the Right Horizontal - Small - Default Folder Folder Add…" at bounding box center [510, 287] width 933 height 256
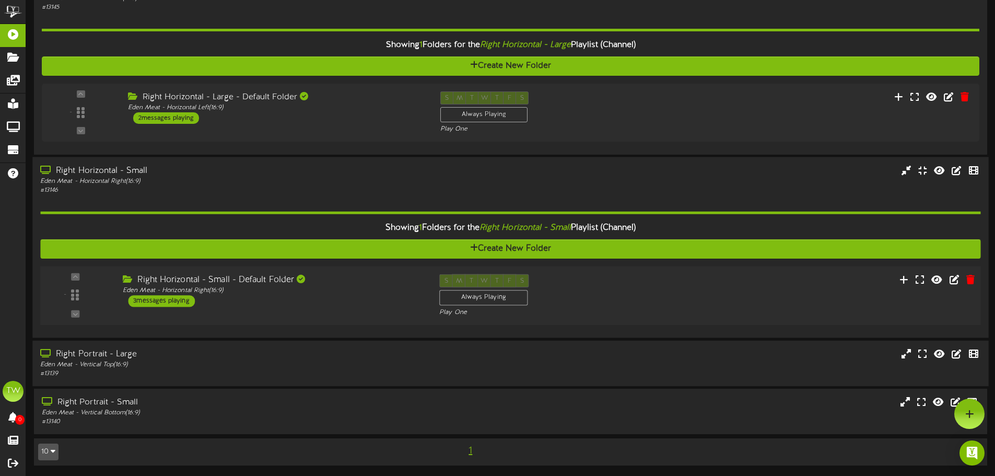
click at [304, 352] on div "Right Portrait - Large" at bounding box center [231, 354] width 383 height 12
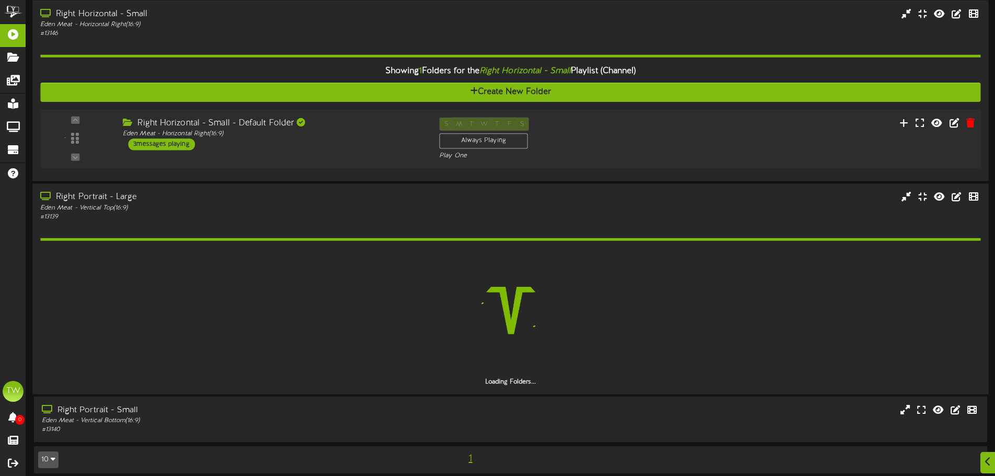
scroll to position [1922, 0]
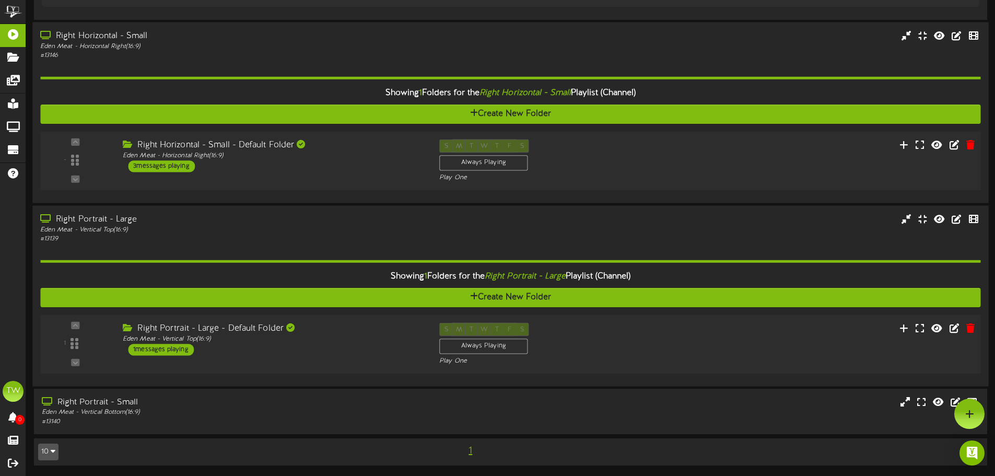
click at [386, 360] on div "1 ( 16:9" at bounding box center [510, 343] width 949 height 43
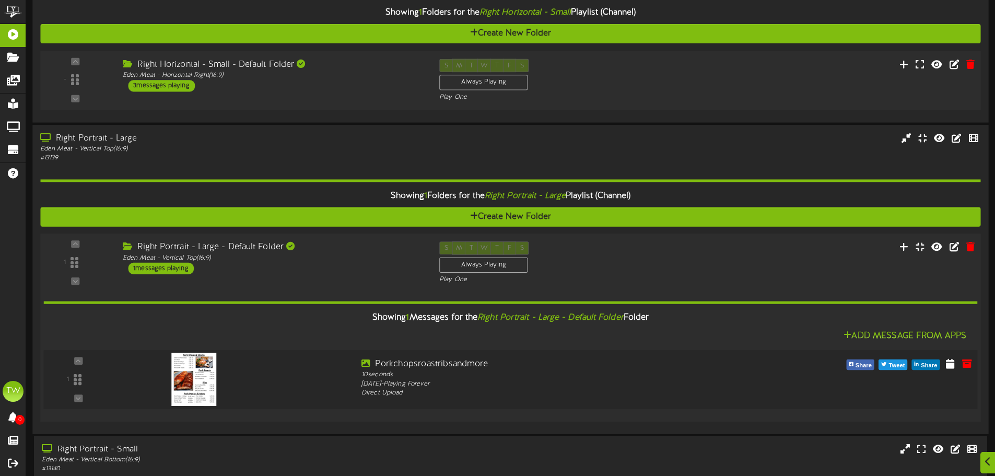
scroll to position [2050, 0]
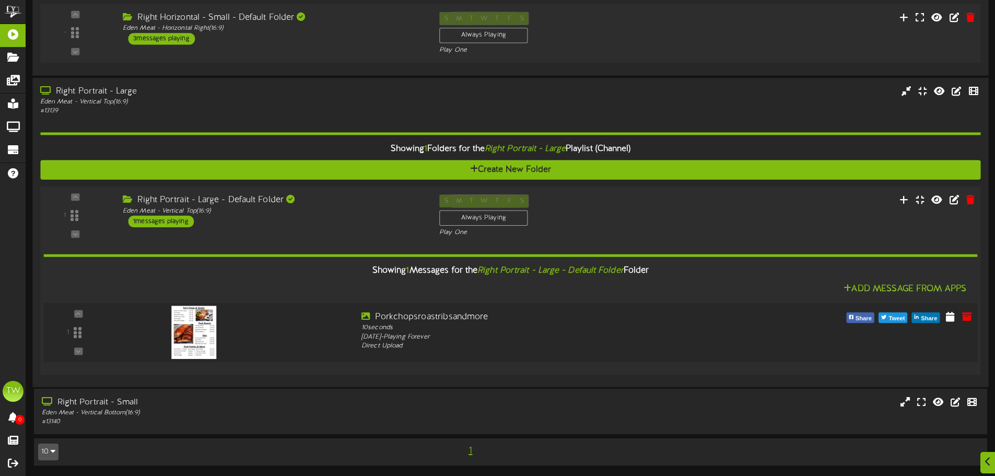
click at [188, 334] on img at bounding box center [193, 331] width 45 height 53
